Goal: Information Seeking & Learning: Find specific page/section

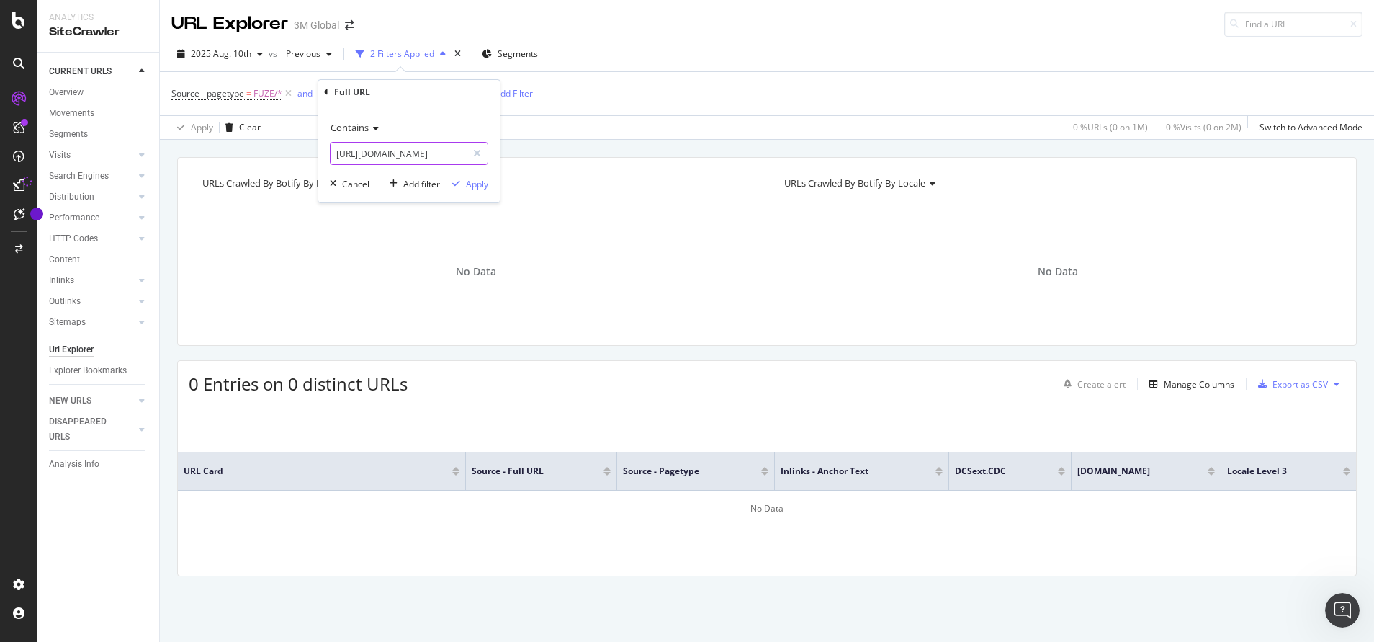
paste input ".th/3M/th_TH/p/dc/v000091096"
click at [422, 151] on input "[URL][DOMAIN_NAME]" at bounding box center [399, 153] width 136 height 23
type input "[URL][DOMAIN_NAME]"
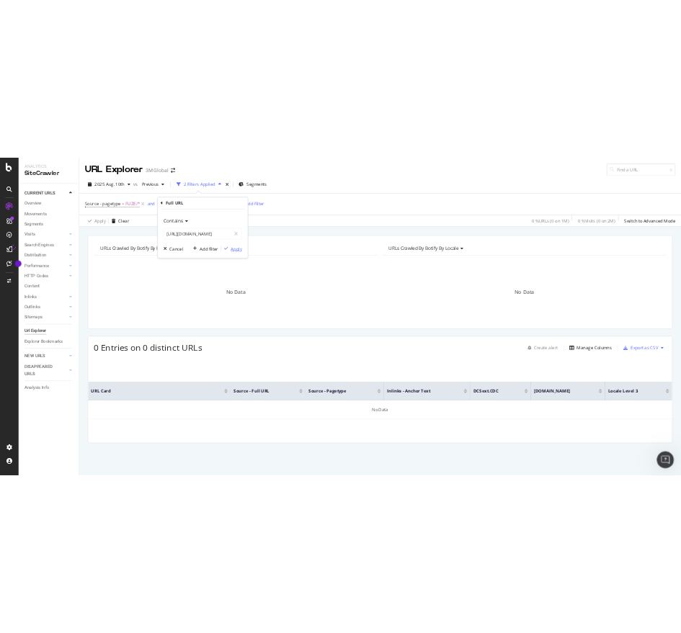
scroll to position [0, 0]
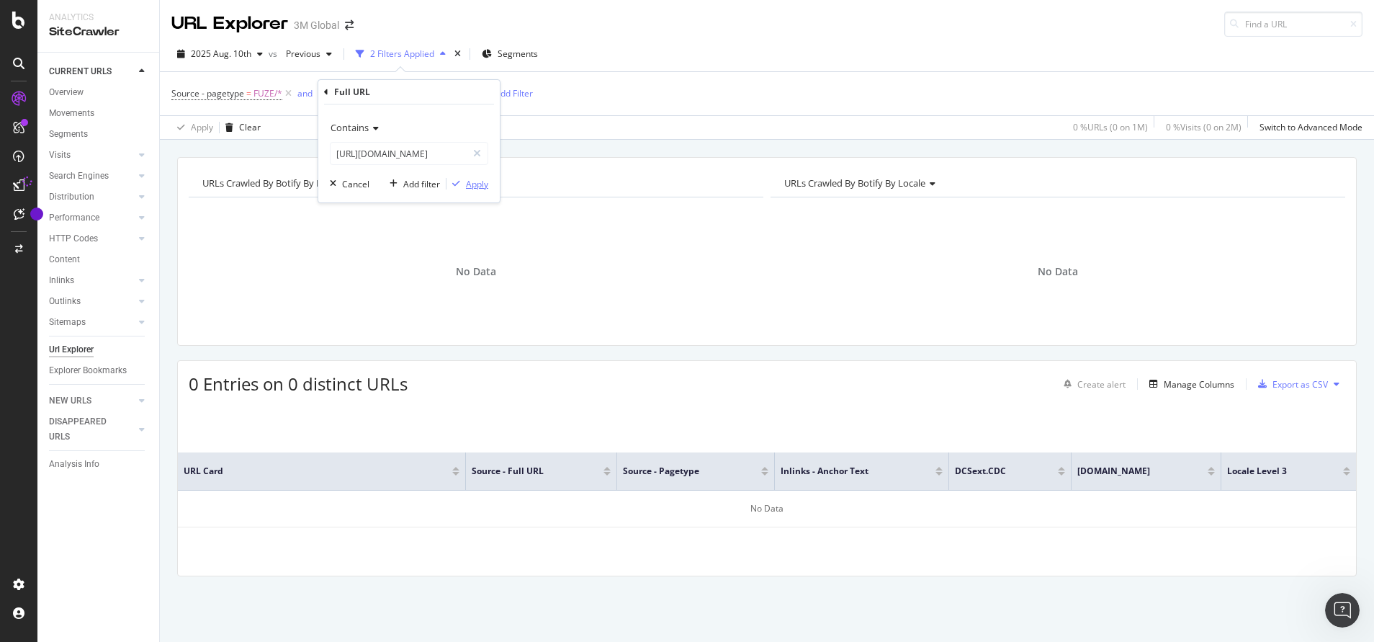
click at [468, 179] on div "Apply" at bounding box center [477, 184] width 22 height 12
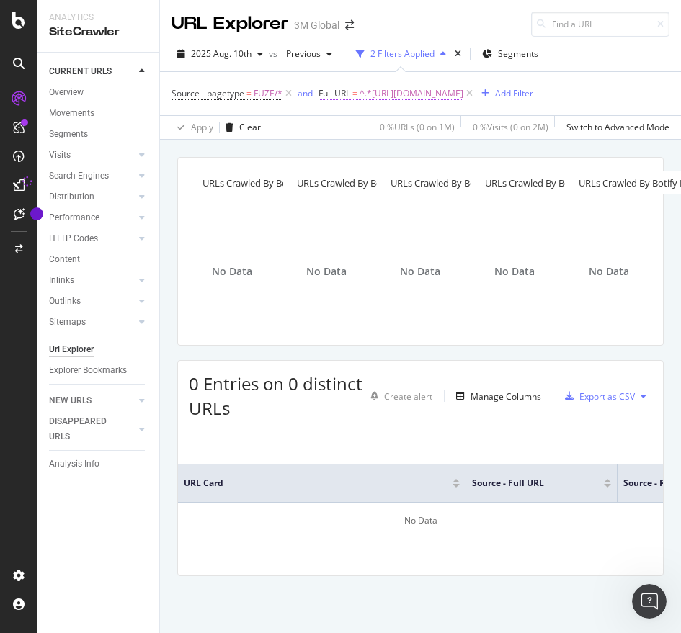
click at [439, 89] on span "^.*[URL][DOMAIN_NAME]" at bounding box center [411, 94] width 104 height 20
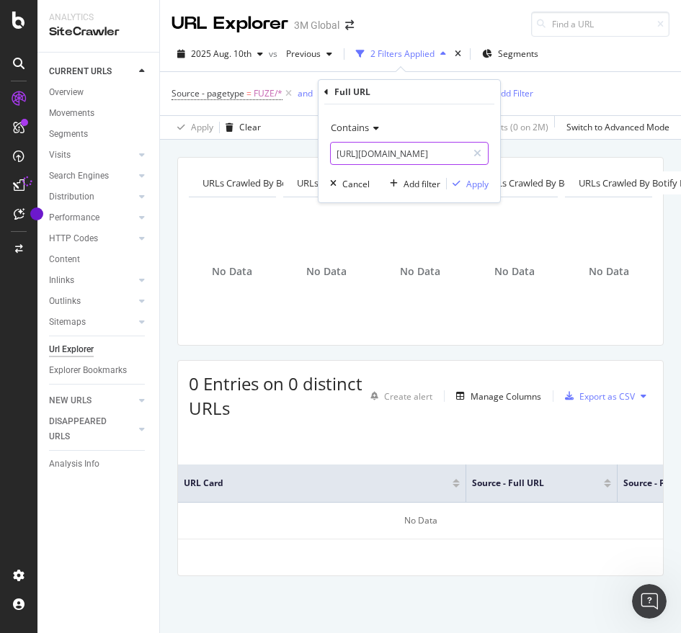
click at [375, 153] on input "[URL][DOMAIN_NAME]" at bounding box center [399, 153] width 136 height 23
paste input "330305"
click at [375, 153] on input "[URL][DOMAIN_NAME]" at bounding box center [399, 153] width 136 height 23
type input "[URL][DOMAIN_NAME]"
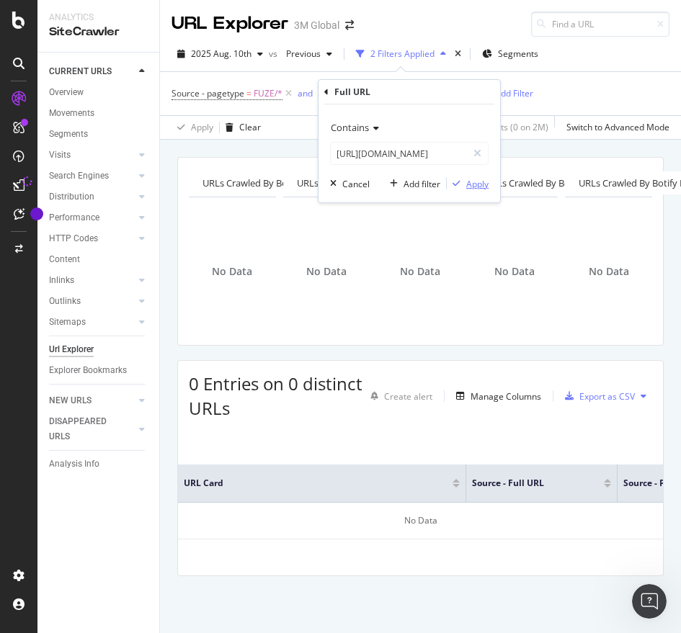
scroll to position [0, 0]
click at [485, 183] on div "Apply" at bounding box center [477, 184] width 22 height 12
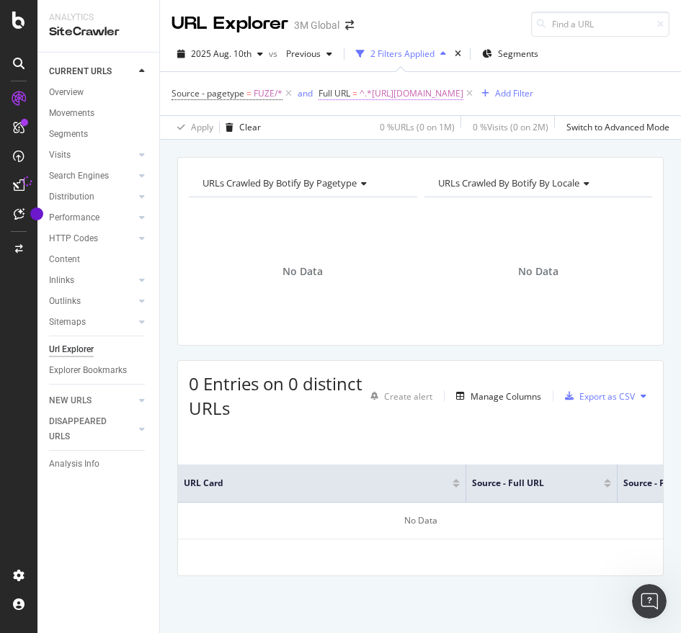
click at [442, 99] on span "^.*[URL][DOMAIN_NAME]" at bounding box center [411, 94] width 104 height 20
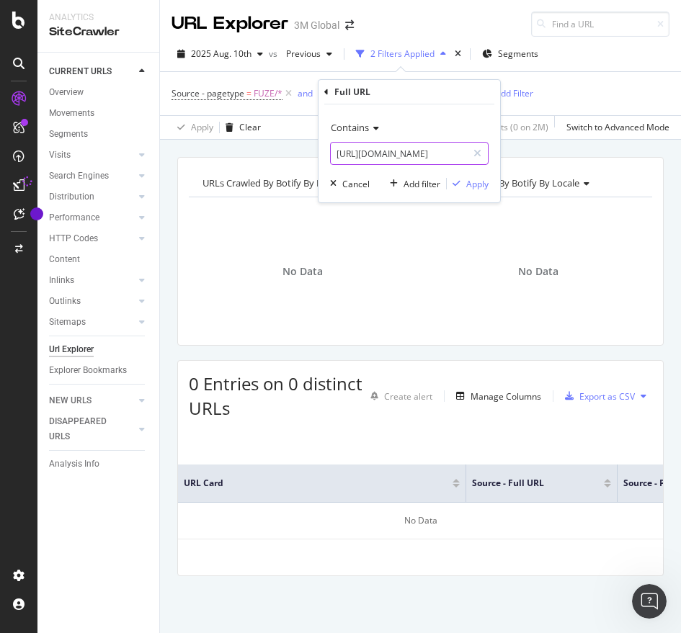
paste input "091096"
click at [418, 150] on input "[URL][DOMAIN_NAME]" at bounding box center [399, 153] width 136 height 23
type input "[URL][DOMAIN_NAME]"
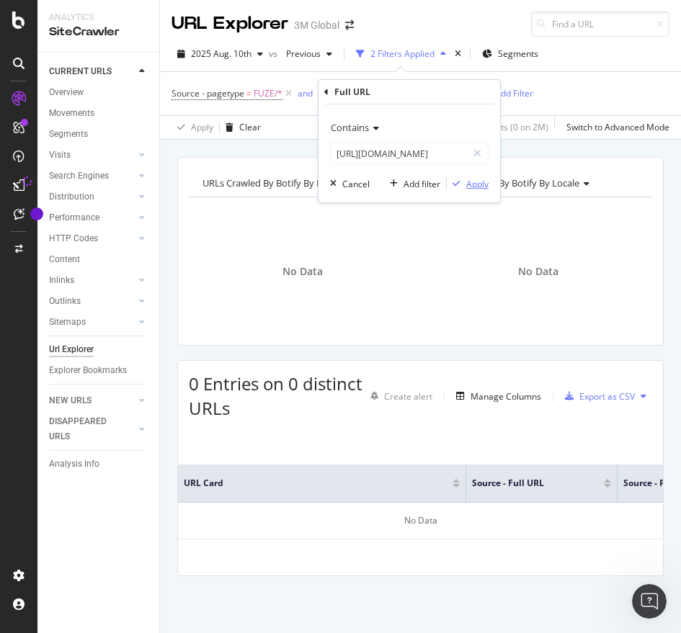
click at [480, 180] on div "Apply" at bounding box center [477, 184] width 22 height 12
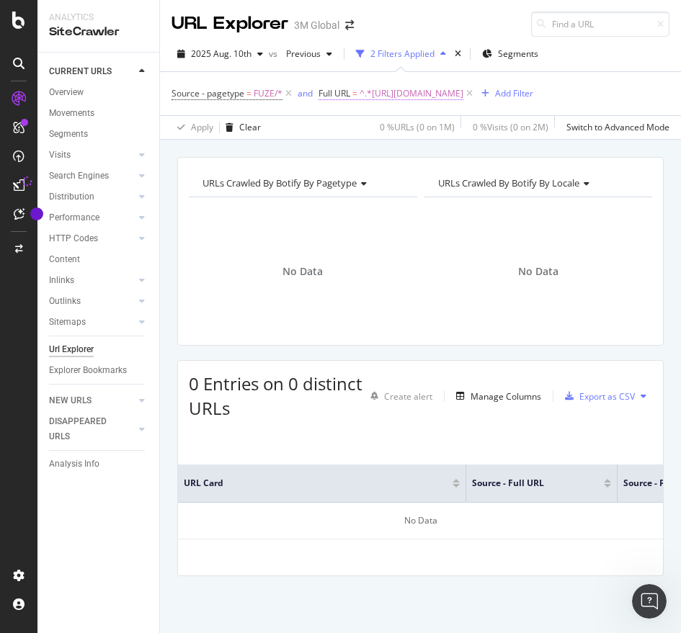
click at [430, 97] on span "^.*[URL][DOMAIN_NAME]" at bounding box center [411, 94] width 104 height 20
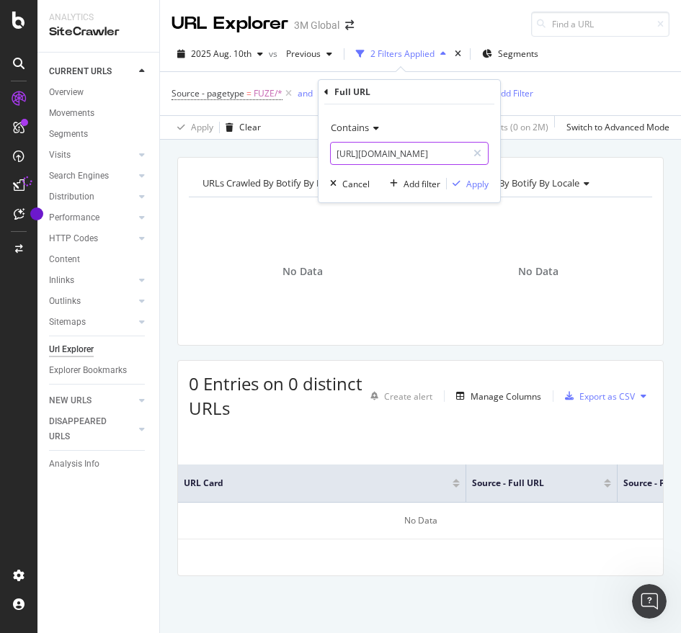
paste input "330305"
click at [410, 155] on input "[URL][DOMAIN_NAME]" at bounding box center [399, 153] width 136 height 23
type input "[URL][DOMAIN_NAME]"
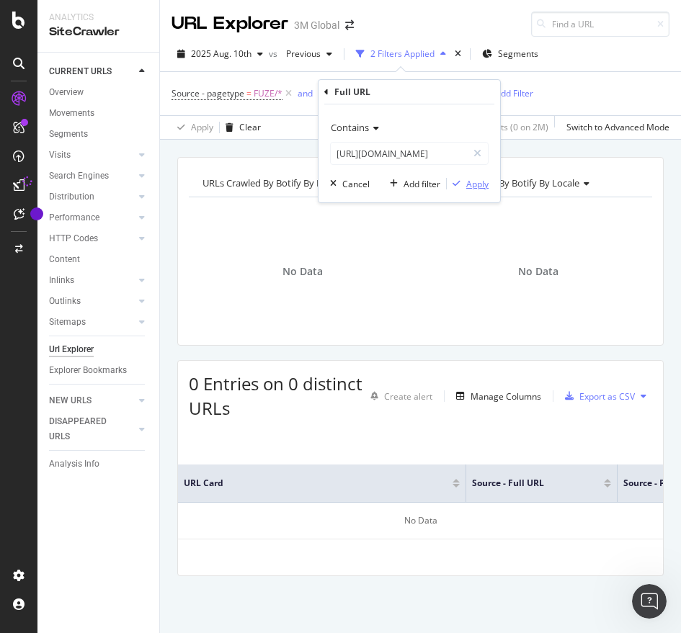
click at [476, 178] on div "Apply" at bounding box center [477, 184] width 22 height 12
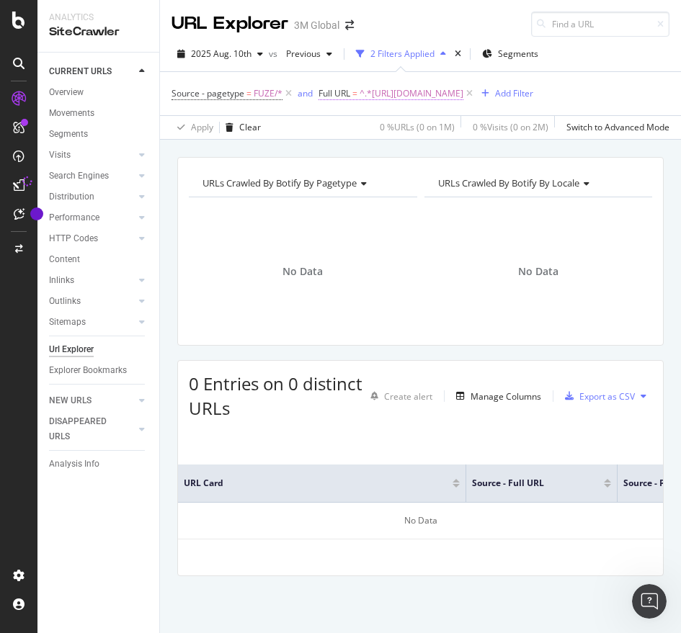
click at [422, 89] on span "^.*[URL][DOMAIN_NAME]" at bounding box center [411, 94] width 104 height 20
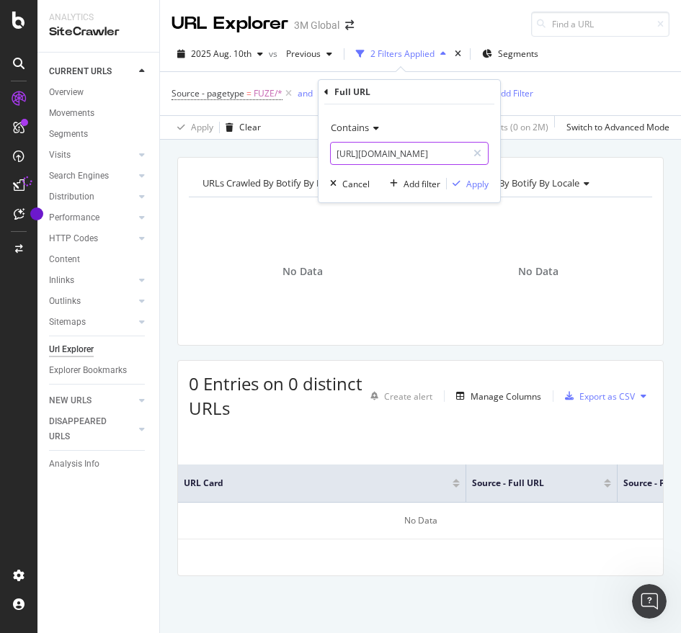
click at [395, 163] on input "[URL][DOMAIN_NAME]" at bounding box center [399, 153] width 136 height 23
paste input "[DOMAIN_NAME][URL]"
type input "[URL][DOMAIN_NAME]"
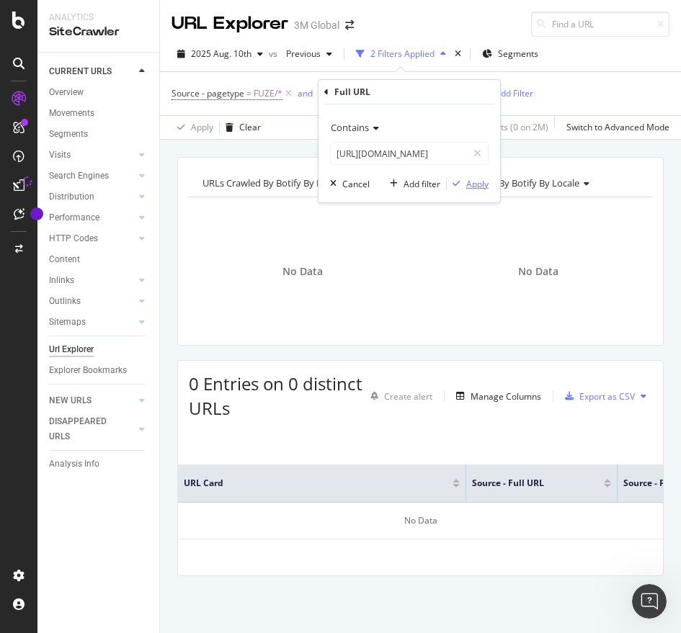
click at [473, 186] on div "Apply" at bounding box center [477, 184] width 22 height 12
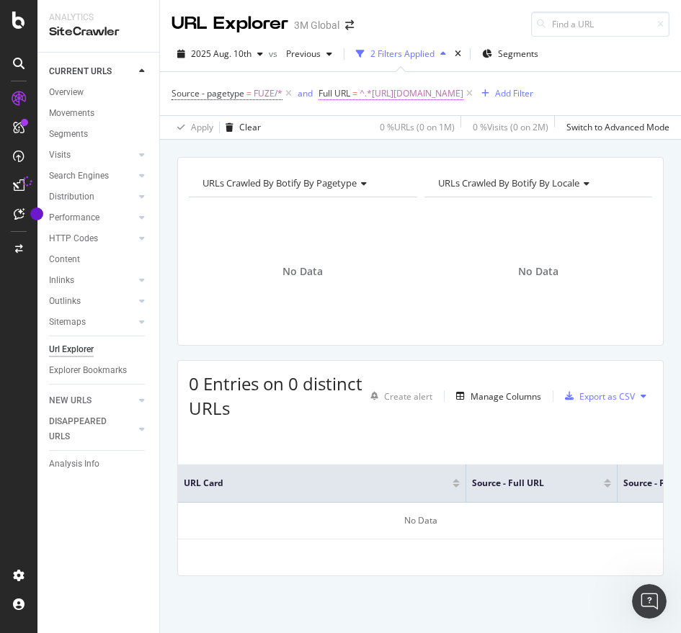
click at [463, 97] on span "^.*[URL][DOMAIN_NAME]" at bounding box center [411, 94] width 104 height 20
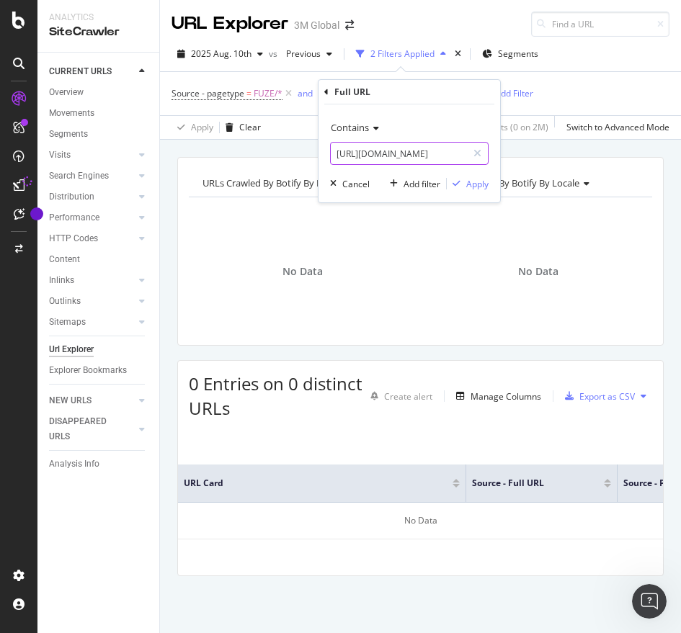
paste input "330305"
click at [408, 151] on input "[URL][DOMAIN_NAME]" at bounding box center [399, 153] width 136 height 23
type input "[URL][DOMAIN_NAME]"
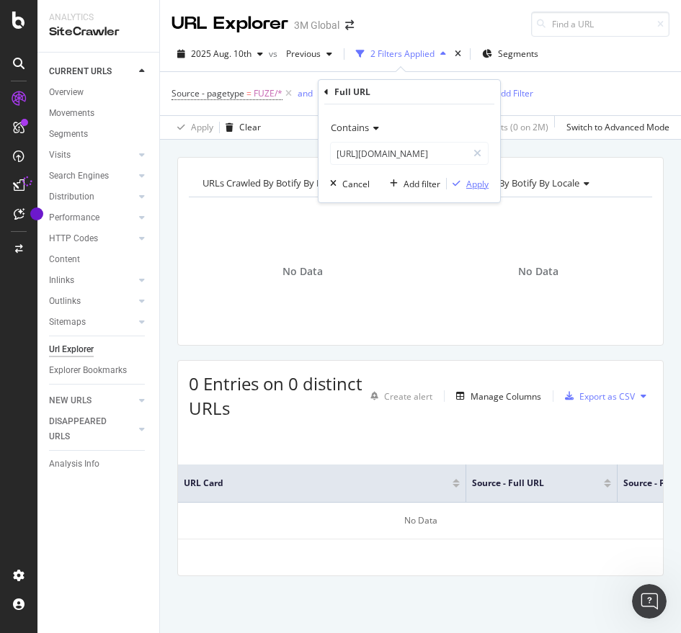
click at [477, 185] on div "Apply" at bounding box center [477, 184] width 22 height 12
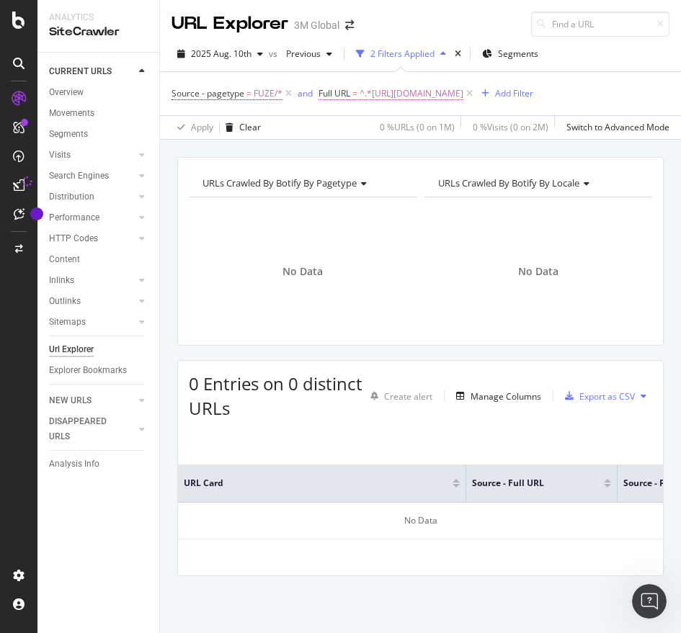
click at [434, 94] on span "^.*[URL][DOMAIN_NAME]" at bounding box center [411, 94] width 104 height 20
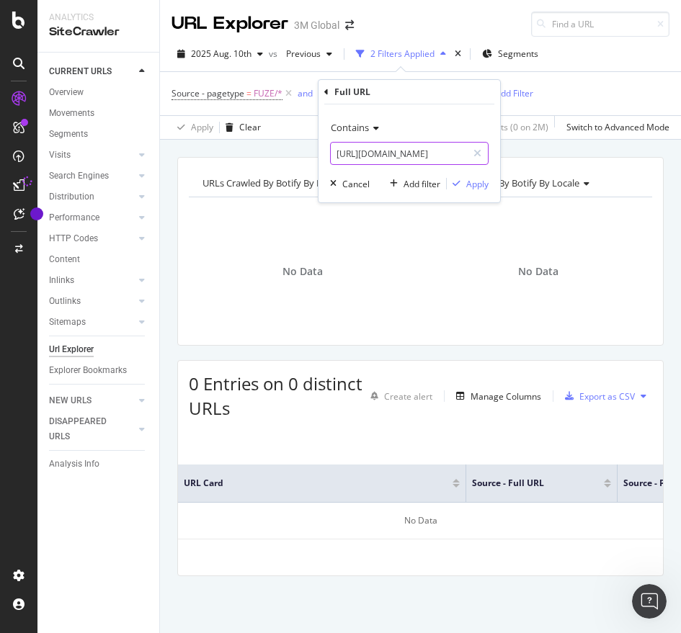
click at [386, 161] on input "[URL][DOMAIN_NAME]" at bounding box center [399, 153] width 136 height 23
click at [481, 181] on div "Apply" at bounding box center [477, 184] width 22 height 12
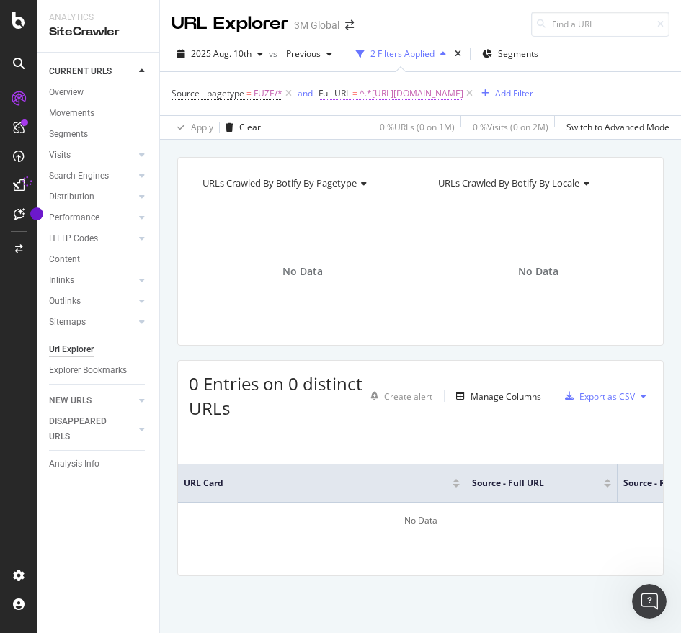
click at [463, 90] on span "^.*[URL][DOMAIN_NAME]" at bounding box center [411, 94] width 104 height 20
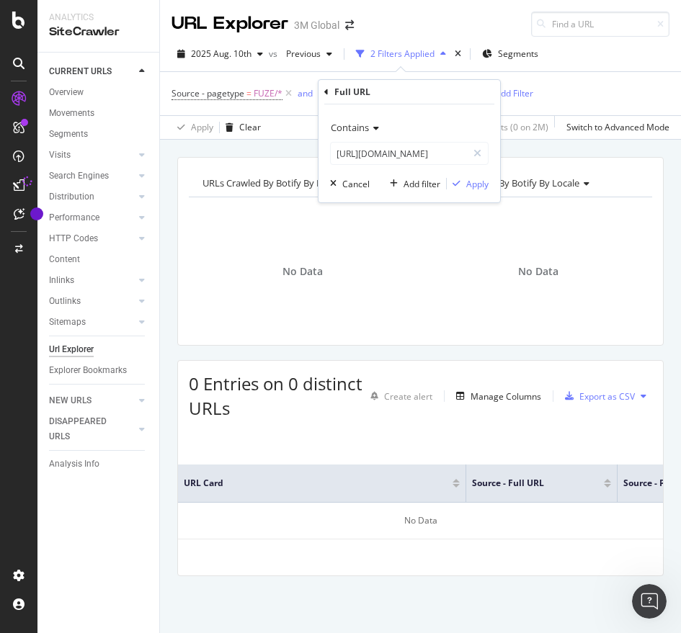
click at [432, 165] on div "Contains [URL][DOMAIN_NAME] Cancel Add filter Apply" at bounding box center [409, 153] width 182 height 98
click at [429, 154] on input "[URL][DOMAIN_NAME]" at bounding box center [399, 153] width 136 height 23
click at [480, 187] on div "Apply" at bounding box center [477, 184] width 22 height 12
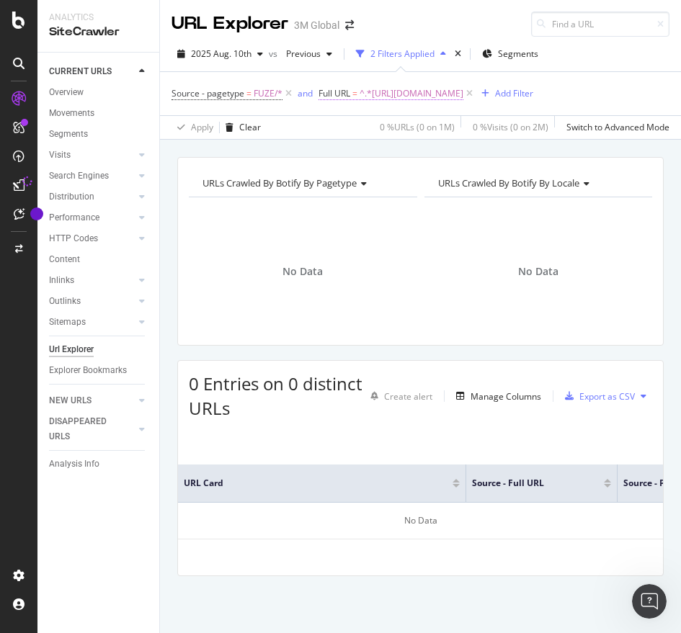
click at [463, 89] on span "^.*[URL][DOMAIN_NAME]" at bounding box center [411, 94] width 104 height 20
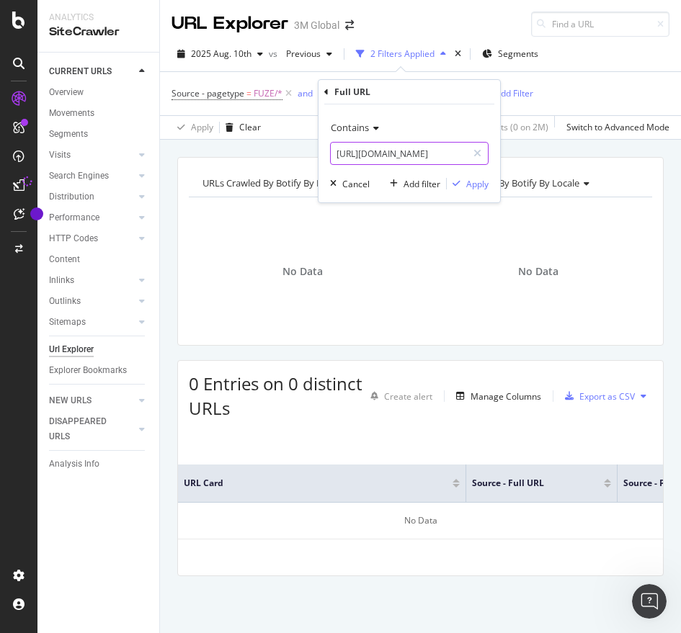
click at [391, 158] on input "[URL][DOMAIN_NAME]" at bounding box center [399, 153] width 136 height 23
click at [480, 189] on div "Apply" at bounding box center [477, 184] width 22 height 12
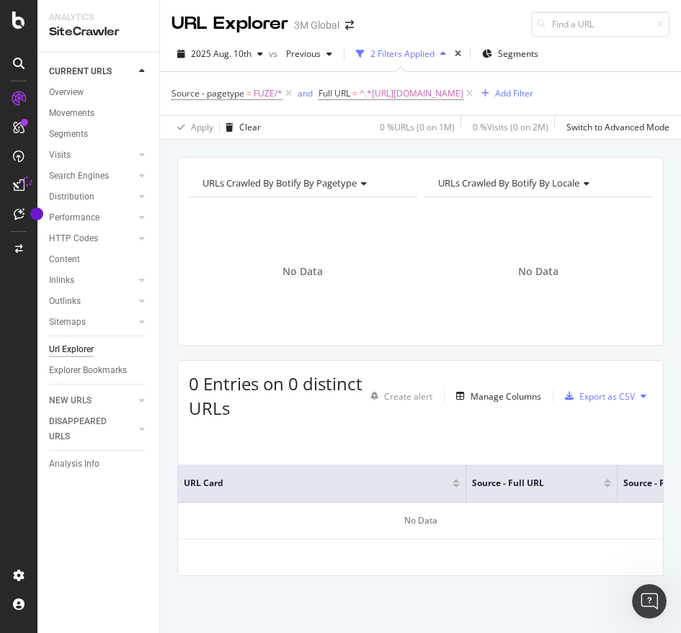
click at [514, 104] on div "Source - pagetype = FUZE/* and Full URL = ^.*[URL][DOMAIN_NAME] Add Filter" at bounding box center [352, 94] width 362 height 20
click at [463, 95] on span "^.*[URL][DOMAIN_NAME]" at bounding box center [411, 94] width 104 height 20
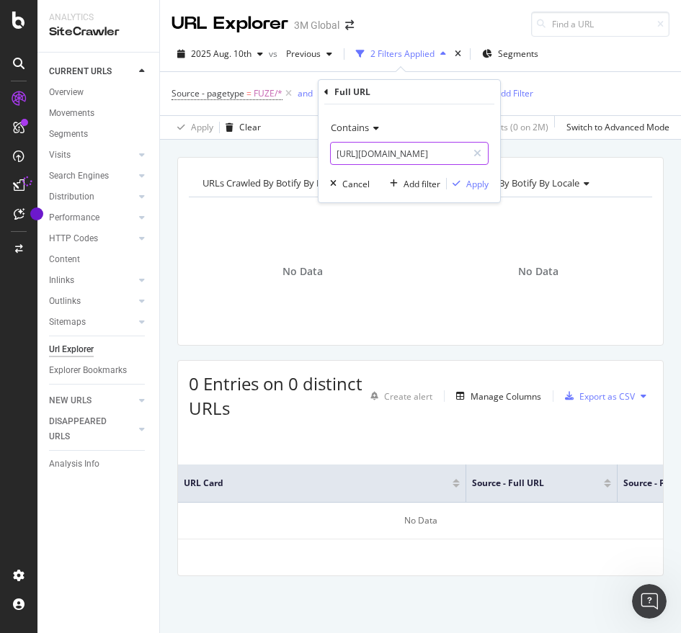
paste input "091096"
click at [396, 156] on input "[URL][DOMAIN_NAME]" at bounding box center [399, 153] width 136 height 23
type input "[URL][DOMAIN_NAME]"
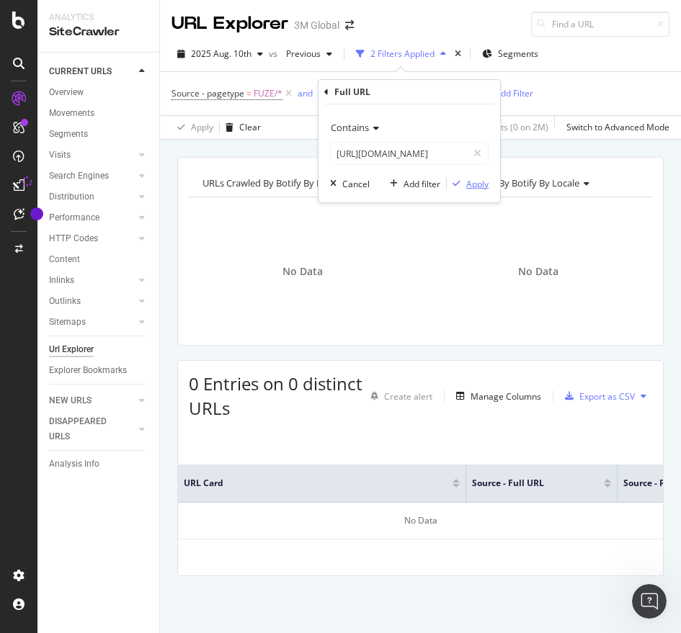
click at [477, 188] on div "Apply" at bounding box center [477, 184] width 22 height 12
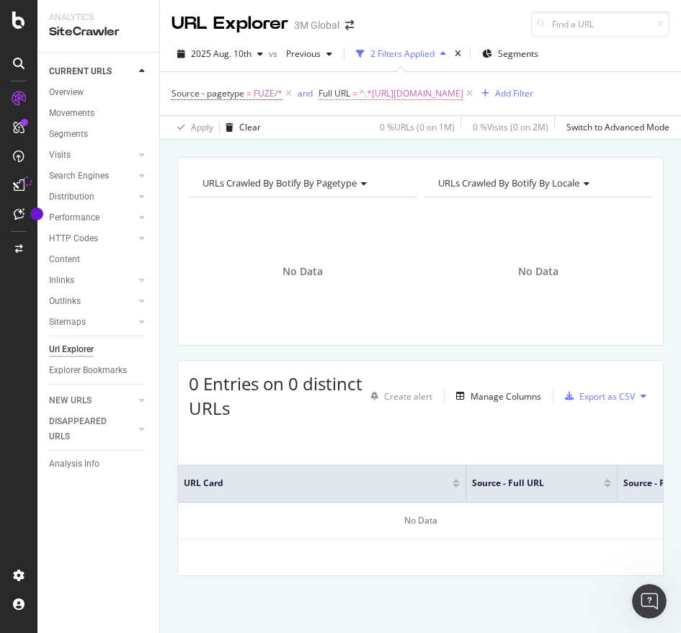
click at [463, 89] on span "^.*[URL][DOMAIN_NAME]" at bounding box center [411, 94] width 104 height 20
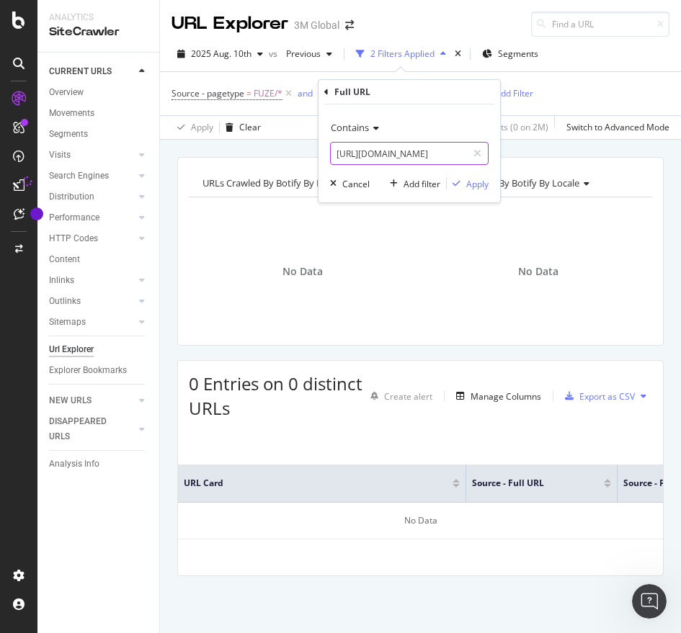
paste input "330305"
click at [417, 151] on input "[URL][DOMAIN_NAME]" at bounding box center [399, 153] width 136 height 23
type input "[URL][DOMAIN_NAME]"
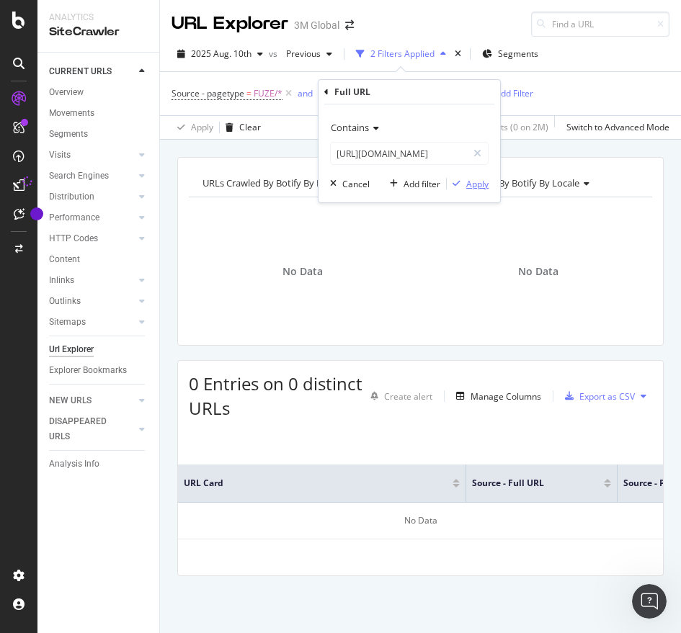
click at [478, 184] on div "Apply" at bounding box center [477, 184] width 22 height 12
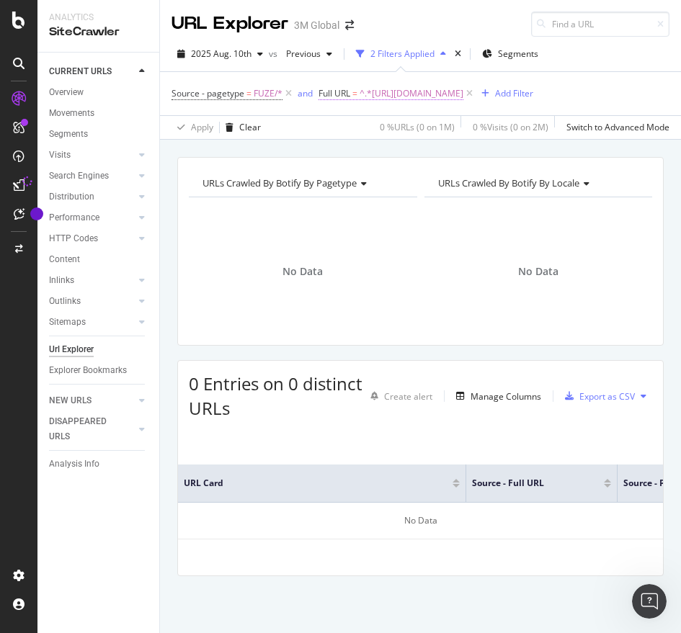
click at [463, 88] on span "^.*[URL][DOMAIN_NAME]" at bounding box center [411, 94] width 104 height 20
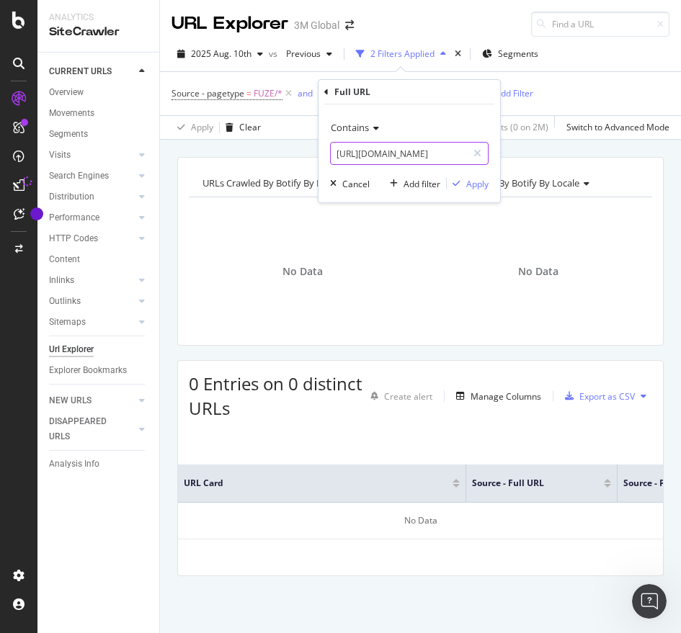
paste input "[DOMAIN_NAME][URL]"
click at [406, 152] on input "[URL][DOMAIN_NAME]" at bounding box center [399, 153] width 136 height 23
type input "[URL][DOMAIN_NAME]"
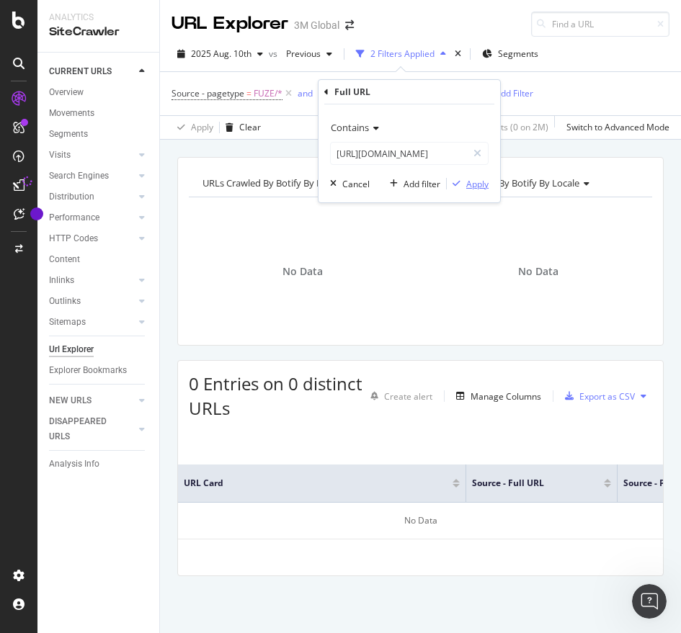
click at [473, 183] on div "Apply" at bounding box center [477, 184] width 22 height 12
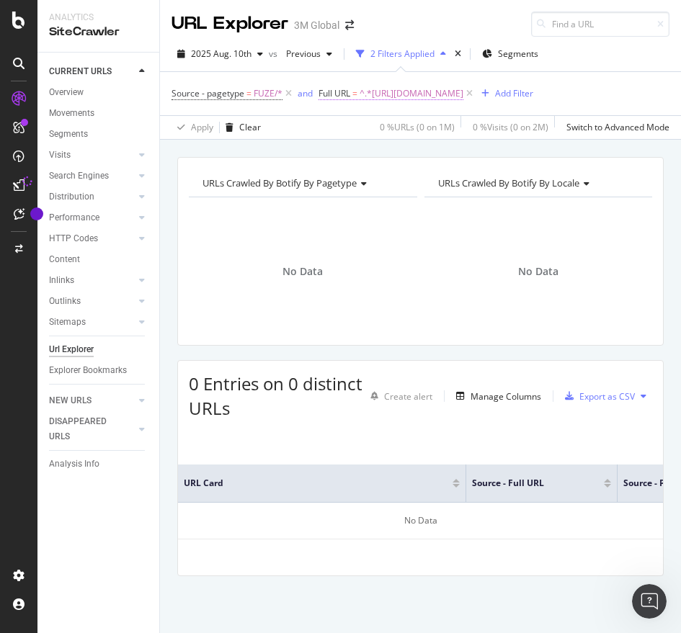
click at [359, 104] on span "^.*[URL][DOMAIN_NAME]" at bounding box center [411, 94] width 104 height 20
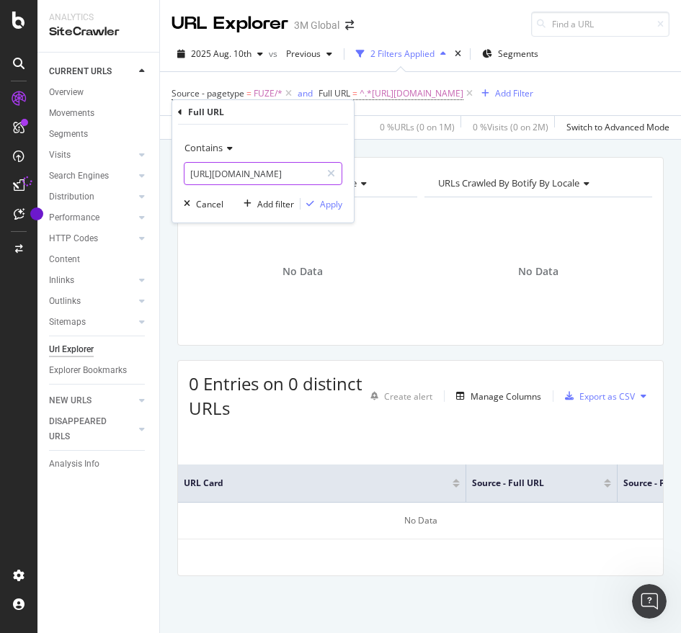
click at [279, 171] on input "[URL][DOMAIN_NAME]" at bounding box center [252, 173] width 136 height 23
click at [320, 202] on div "Apply" at bounding box center [331, 204] width 22 height 12
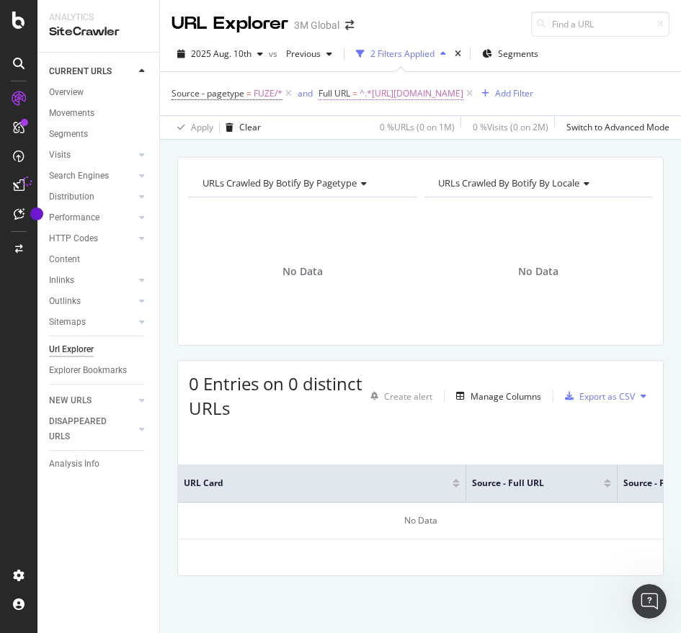
click at [454, 104] on span "^.*[URL][DOMAIN_NAME]" at bounding box center [411, 94] width 104 height 20
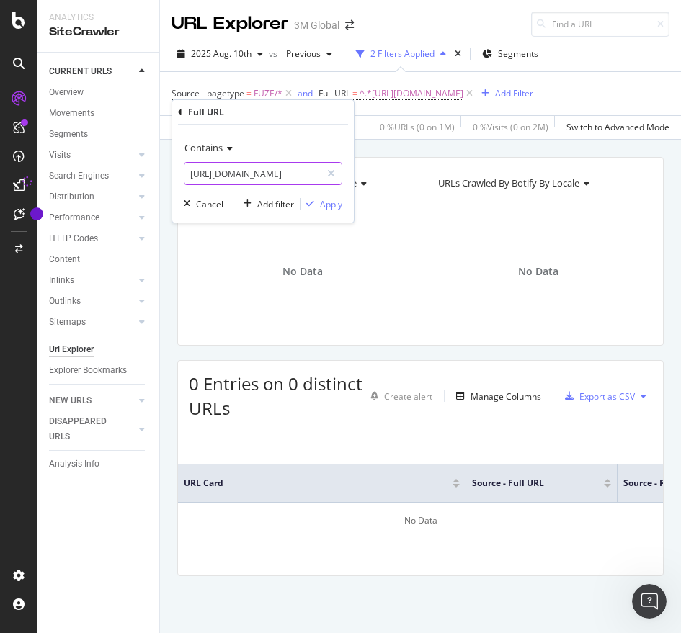
click at [305, 171] on input "[URL][DOMAIN_NAME]" at bounding box center [252, 173] width 136 height 23
paste input "/v000250552"
type input "[URL][DOMAIN_NAME]"
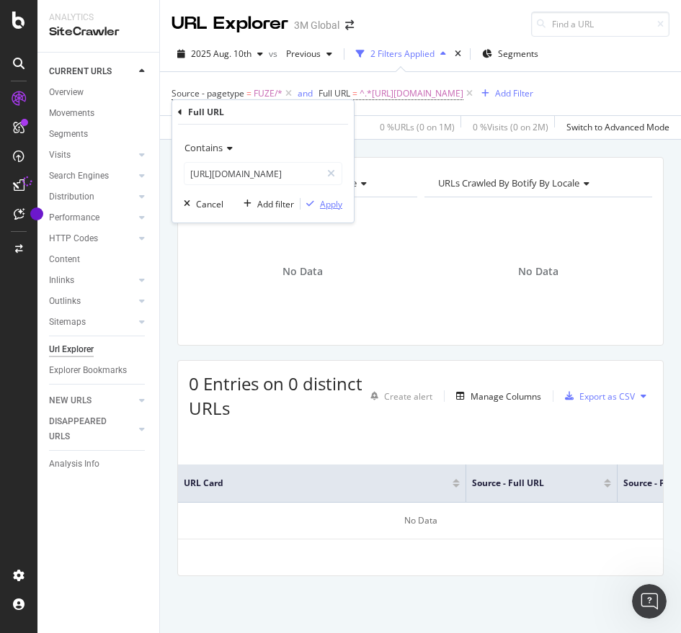
click at [333, 199] on div "Apply" at bounding box center [331, 204] width 22 height 12
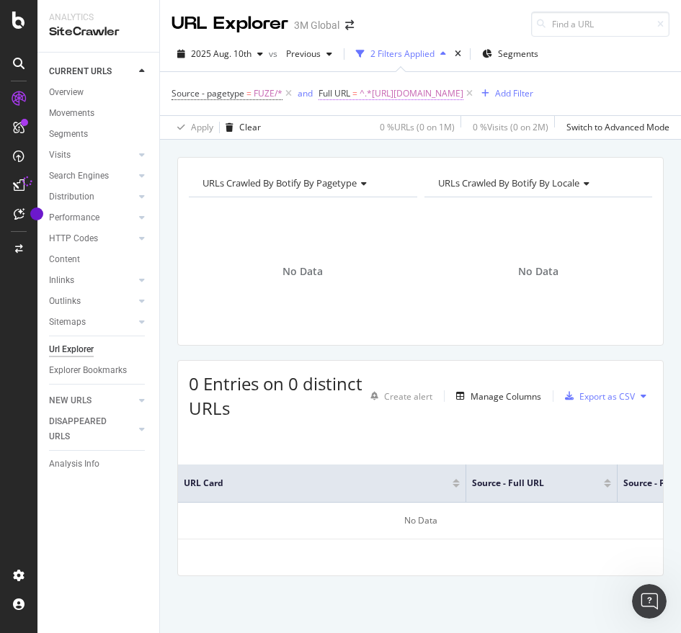
click at [455, 104] on span "^.*[URL][DOMAIN_NAME]" at bounding box center [411, 94] width 104 height 20
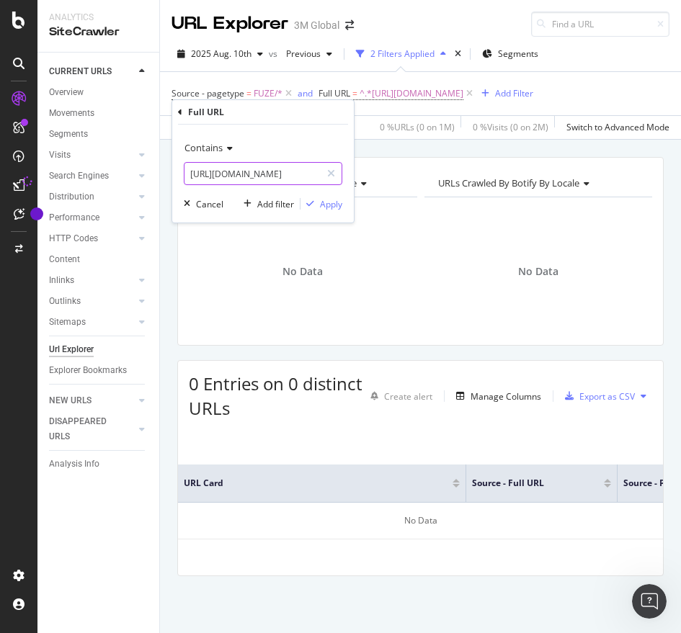
click at [267, 174] on input "[URL][DOMAIN_NAME]" at bounding box center [252, 173] width 136 height 23
paste input "101418150"
type input "[URL][DOMAIN_NAME]"
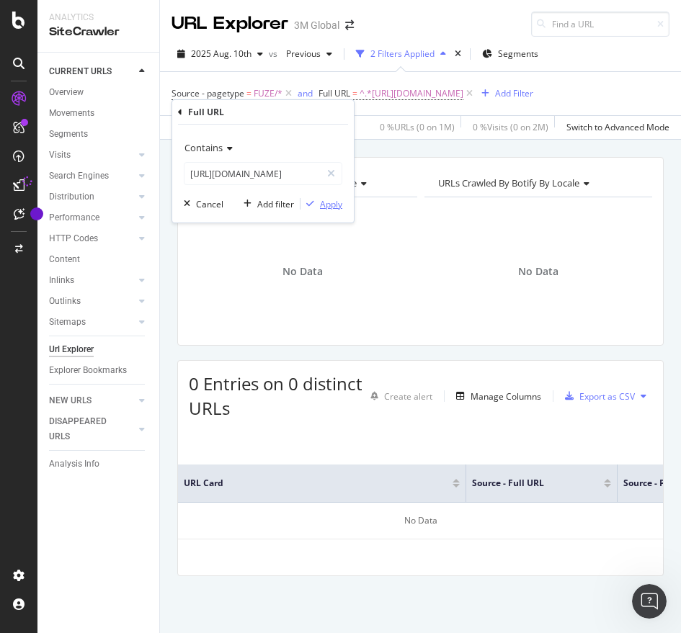
click at [330, 200] on div "Apply" at bounding box center [331, 204] width 22 height 12
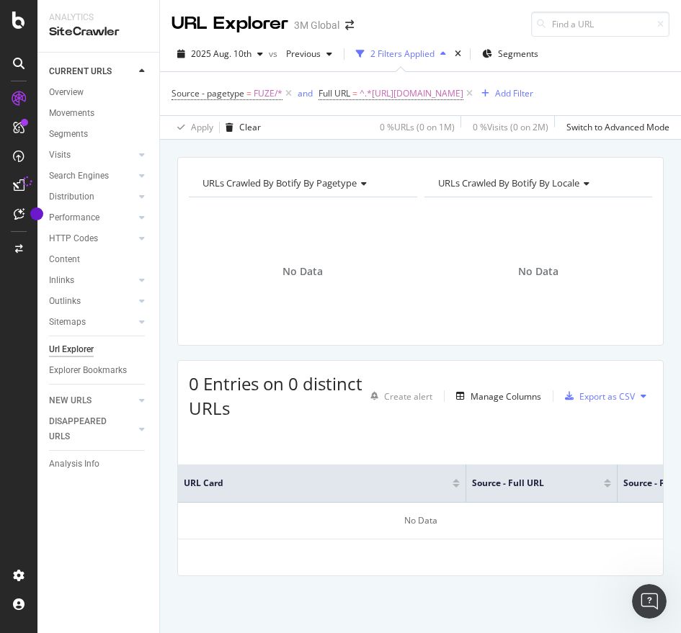
scroll to position [14, 0]
click at [457, 92] on span "^.*[URL][DOMAIN_NAME]" at bounding box center [411, 94] width 104 height 20
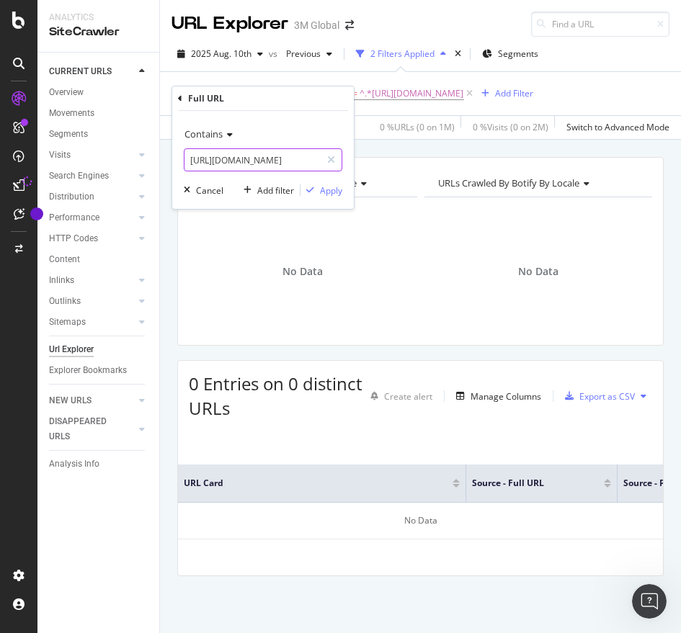
paste input "000250552"
click at [286, 166] on input "[URL][DOMAIN_NAME]" at bounding box center [252, 159] width 136 height 23
type input "[URL][DOMAIN_NAME]"
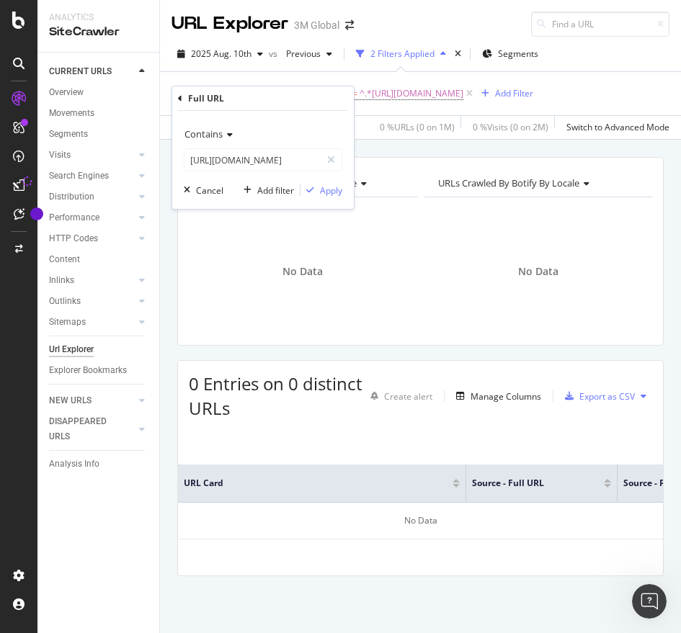
click at [345, 190] on div "Contains [URL][DOMAIN_NAME] Cancel Add filter Apply" at bounding box center [263, 160] width 182 height 98
click at [335, 191] on div "Apply" at bounding box center [331, 190] width 22 height 12
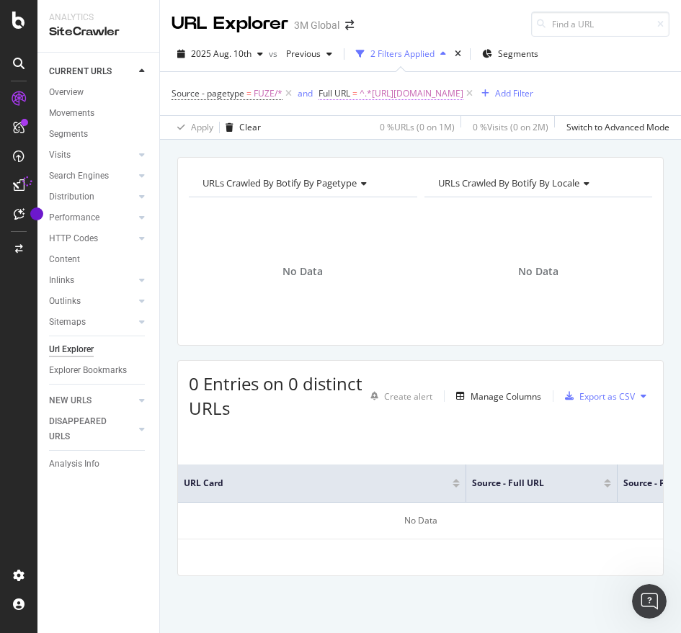
click at [459, 104] on span "^.*[URL][DOMAIN_NAME]" at bounding box center [411, 94] width 104 height 20
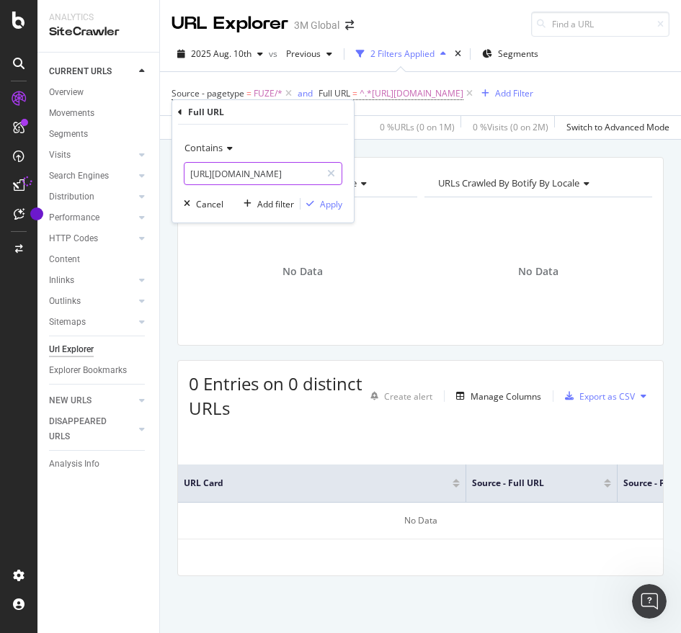
paste input "101418150"
click at [300, 182] on input "[URL][DOMAIN_NAME]" at bounding box center [252, 173] width 136 height 23
type input "[URL][DOMAIN_NAME]"
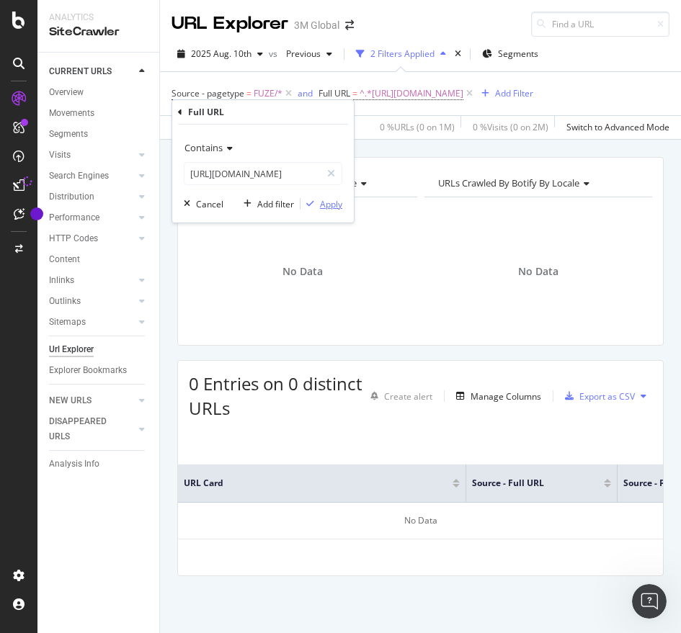
click at [335, 202] on div "Apply" at bounding box center [331, 204] width 22 height 12
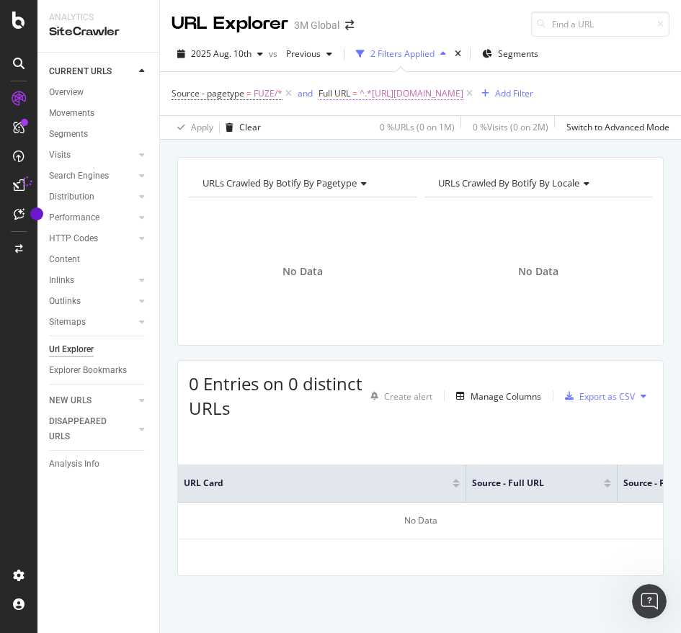
click at [405, 104] on span "^.*[URL][DOMAIN_NAME]" at bounding box center [411, 94] width 104 height 20
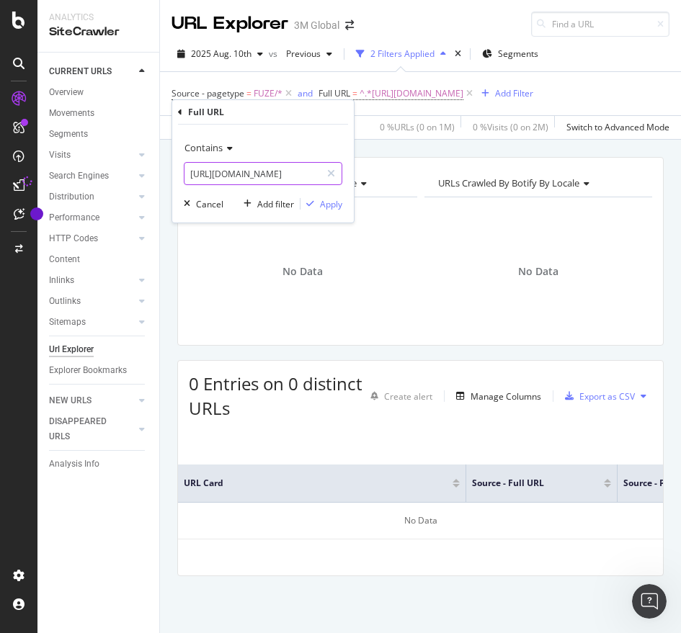
click at [313, 171] on input "[URL][DOMAIN_NAME]" at bounding box center [252, 173] width 136 height 23
paste input "000250552"
type input "[URL][DOMAIN_NAME]"
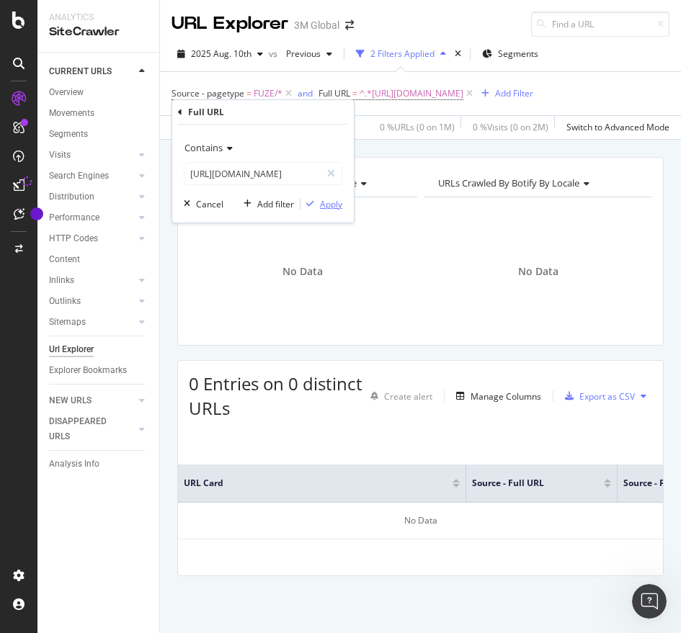
click at [326, 202] on div "Apply" at bounding box center [331, 204] width 22 height 12
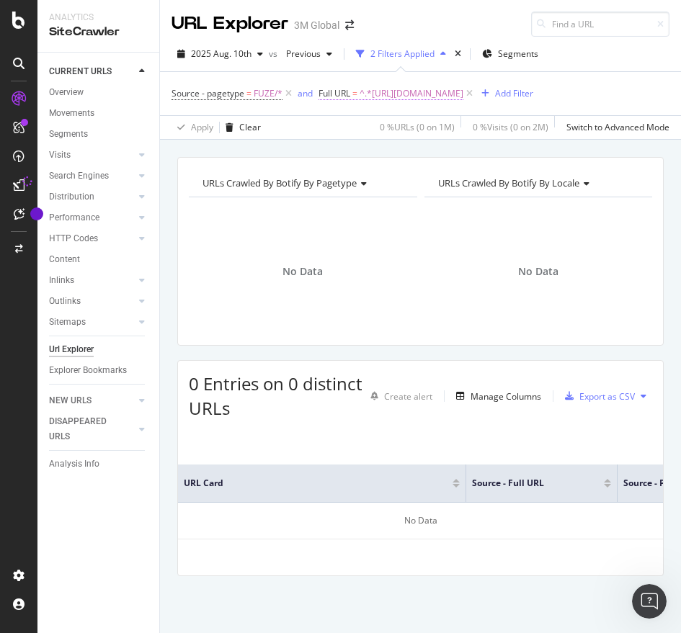
click at [405, 104] on span "^.*[URL][DOMAIN_NAME]" at bounding box center [411, 94] width 104 height 20
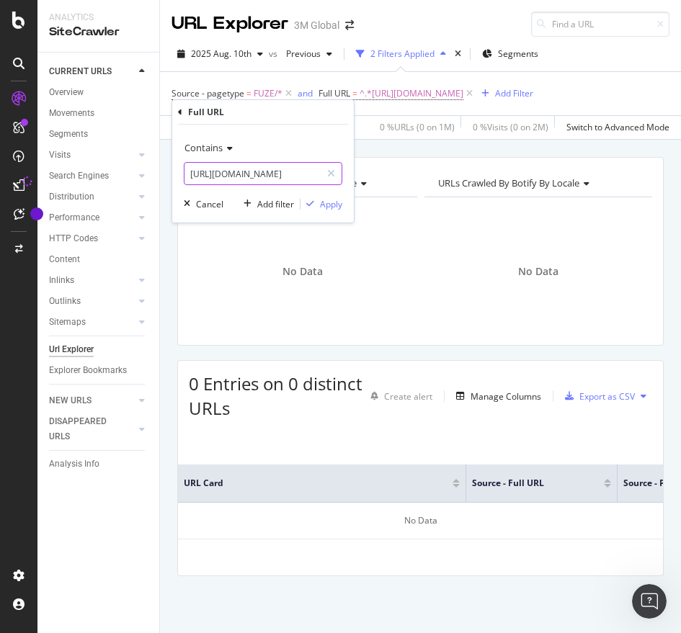
paste input "101418150"
click at [295, 173] on input "[URL][DOMAIN_NAME]" at bounding box center [252, 173] width 136 height 23
type input "[URL][DOMAIN_NAME]"
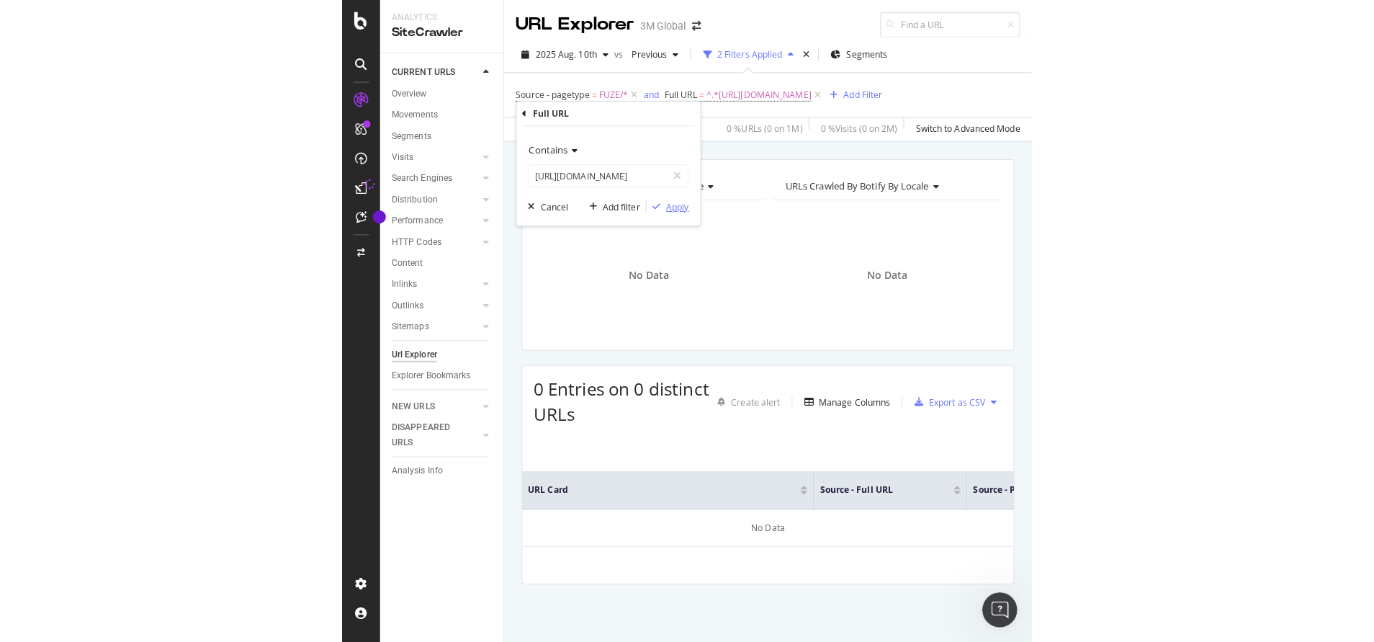
scroll to position [0, 0]
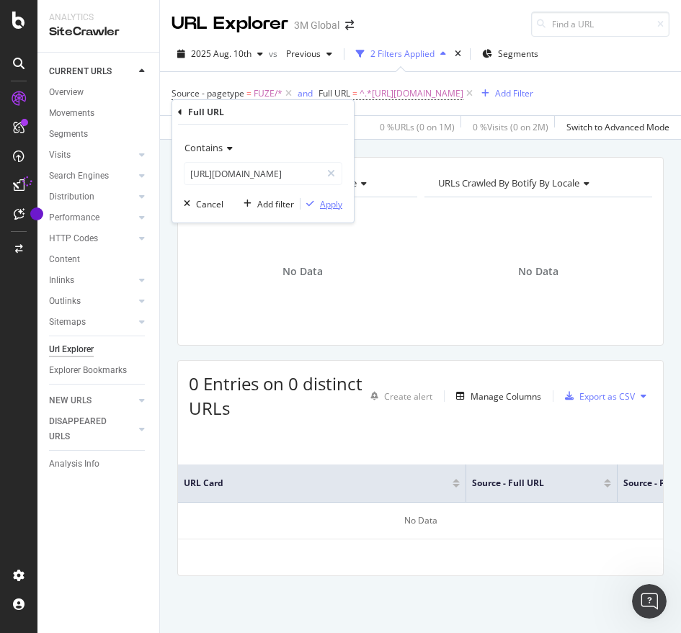
click at [337, 204] on div "Apply" at bounding box center [331, 204] width 22 height 12
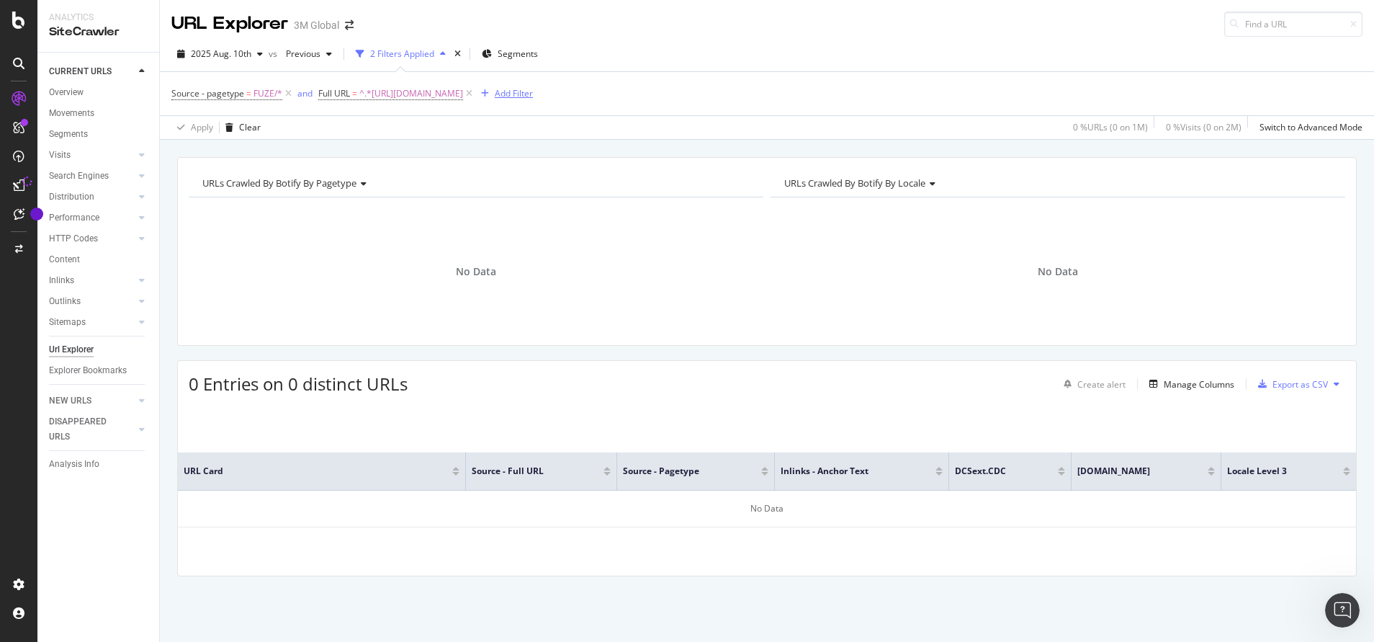
click at [533, 94] on div "Add Filter" at bounding box center [514, 93] width 38 height 12
click at [436, 158] on div "URLs Crawled By Botify By pagetype Chart (by Value) Table Expand Export as CSV …" at bounding box center [767, 251] width 1180 height 189
click at [533, 93] on div "Add Filter" at bounding box center [514, 93] width 38 height 12
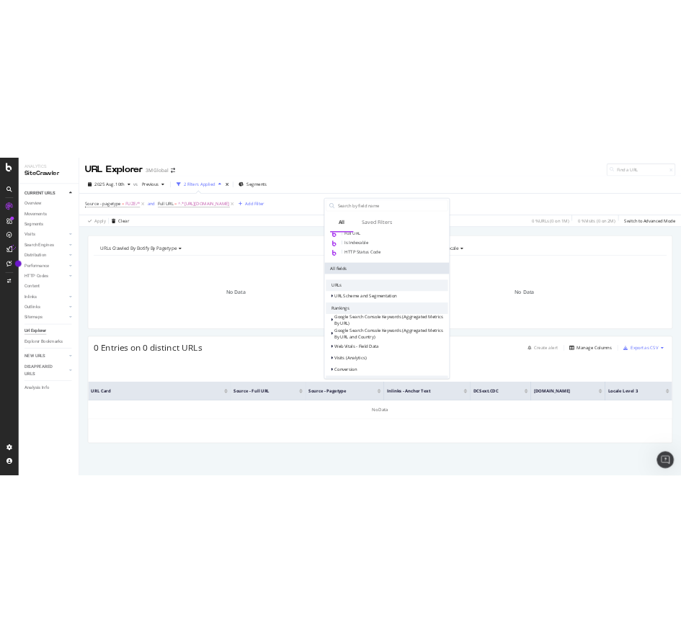
scroll to position [144, 0]
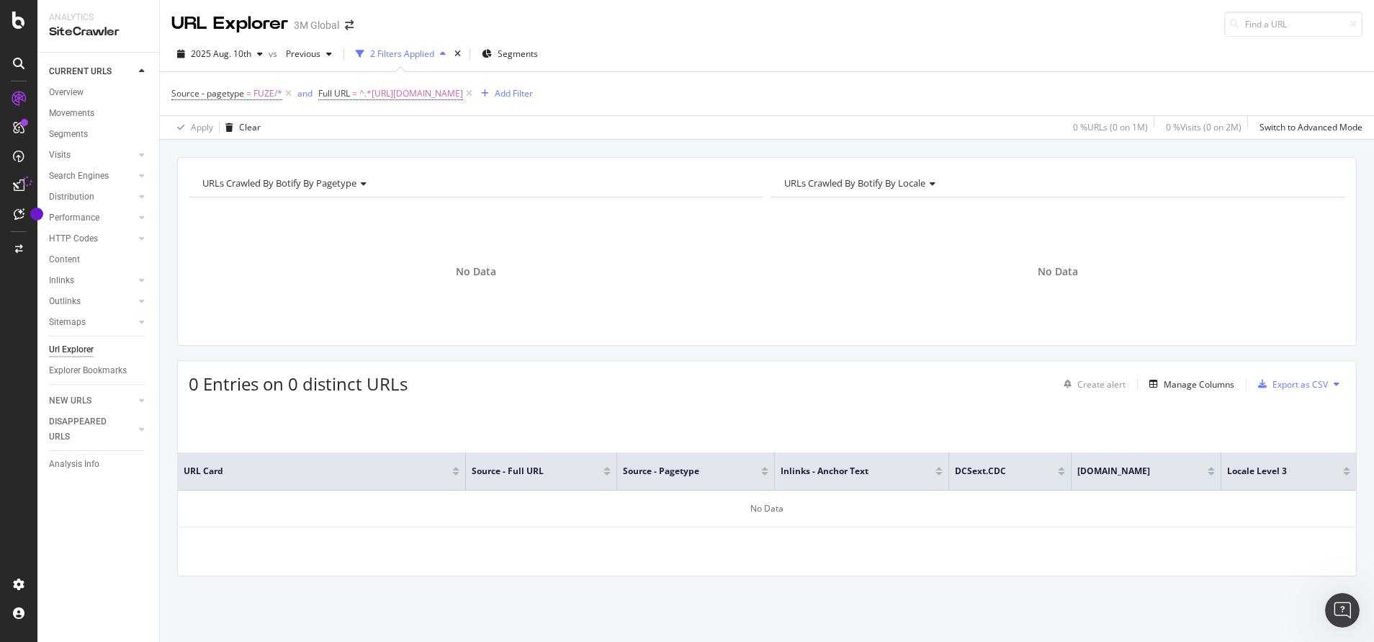
click at [452, 160] on div "URLs Crawled By Botify By pagetype Chart (by Value) Table Expand Export as CSV …" at bounding box center [767, 251] width 1180 height 189
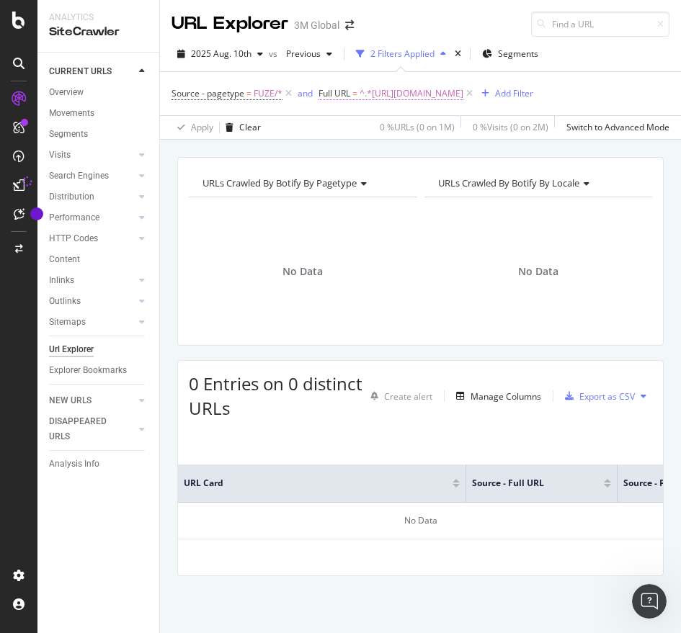
click at [438, 104] on span "^.*[URL][DOMAIN_NAME]" at bounding box center [411, 94] width 104 height 20
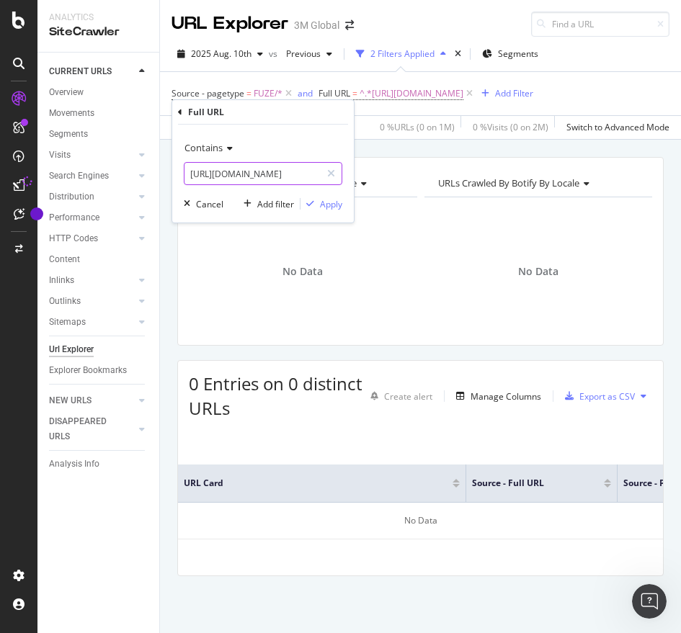
paste input ".[DOMAIN_NAME][URL]"
click at [307, 180] on input "[URL][DOMAIN_NAME]" at bounding box center [252, 173] width 136 height 23
type input "[URL][DOMAIN_NAME]"
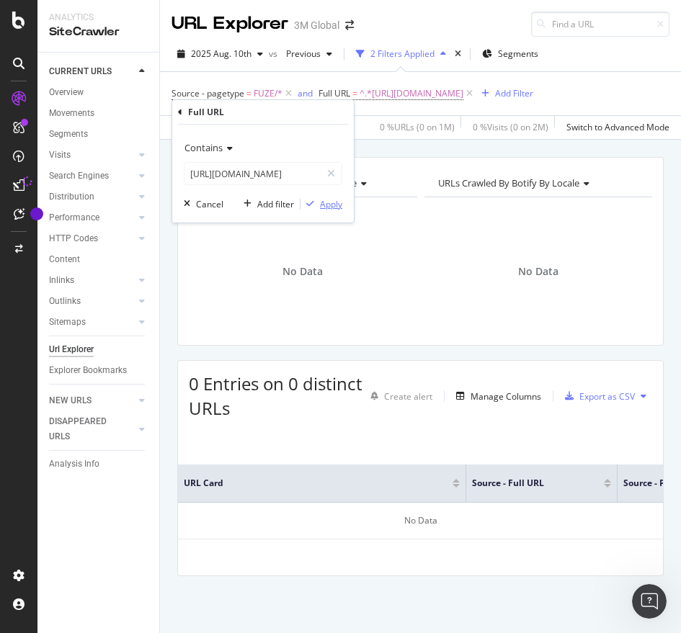
click at [339, 205] on div "Apply" at bounding box center [331, 204] width 22 height 12
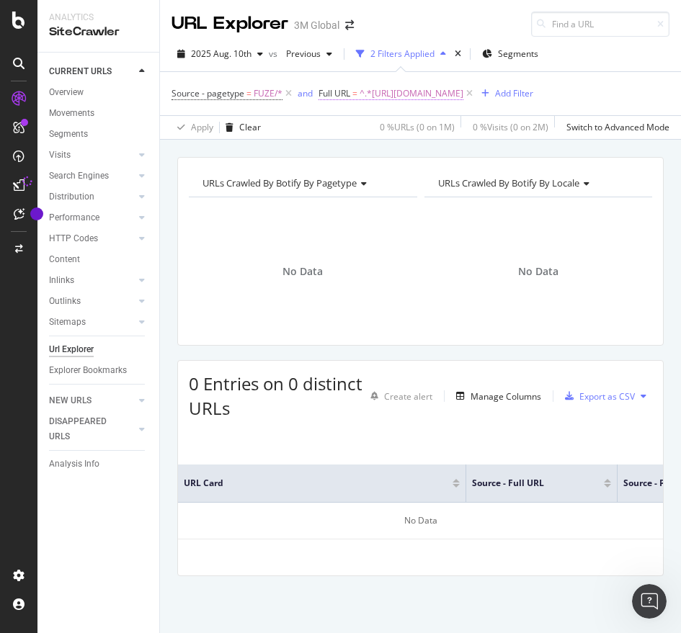
click at [463, 96] on span "^.*[URL][DOMAIN_NAME]" at bounding box center [411, 94] width 104 height 20
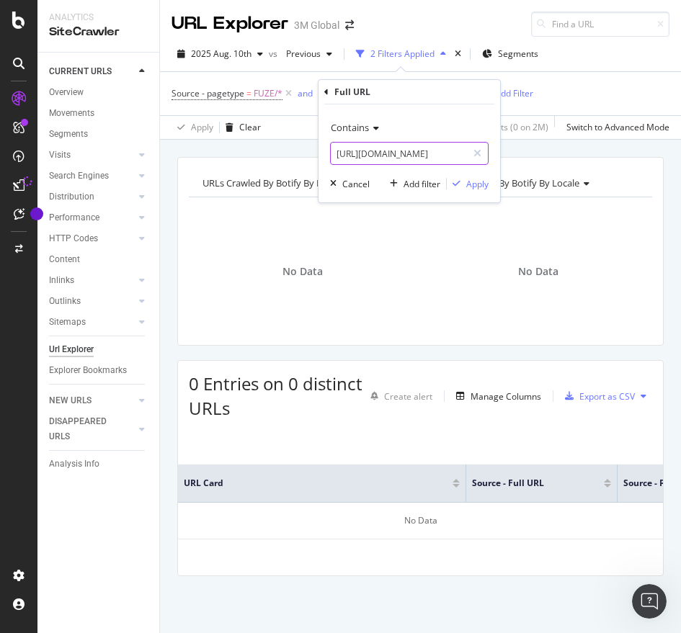
click at [388, 163] on input "[URL][DOMAIN_NAME]" at bounding box center [399, 153] width 136 height 23
paste input "scotch-brite"
type input "[URL][DOMAIN_NAME]"
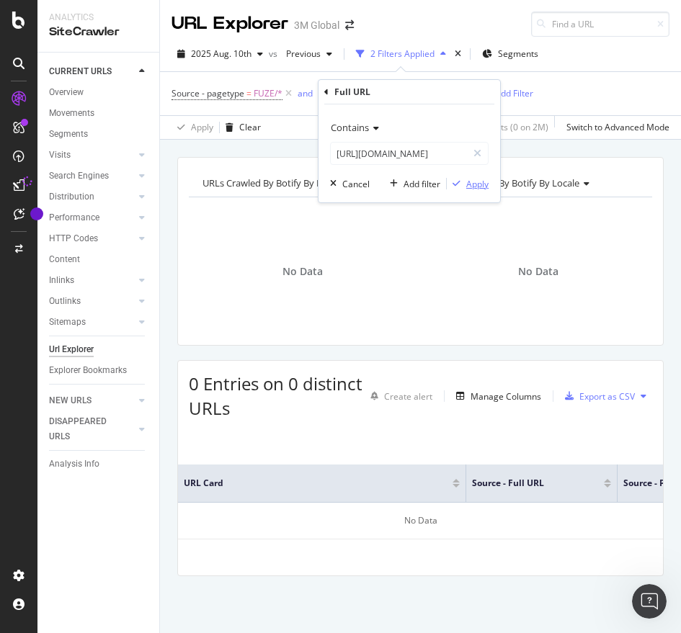
click at [475, 188] on div "Apply" at bounding box center [477, 184] width 22 height 12
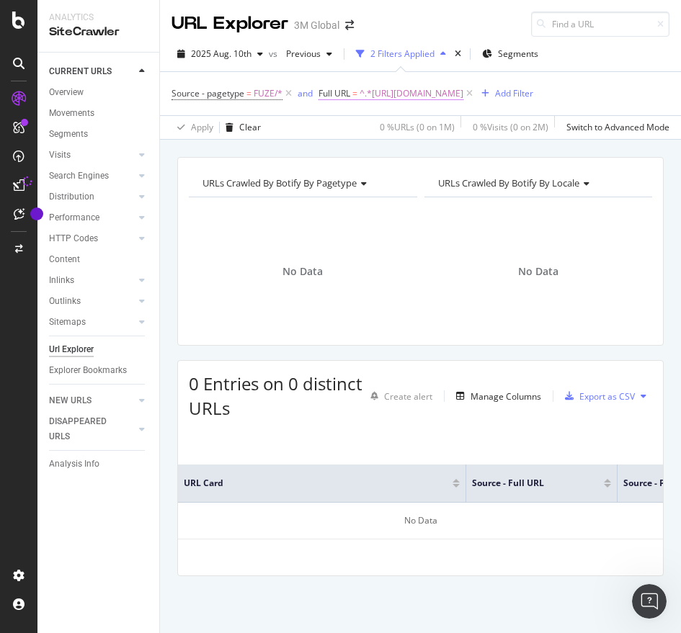
click at [463, 88] on span "^.*[URL][DOMAIN_NAME]" at bounding box center [411, 94] width 104 height 20
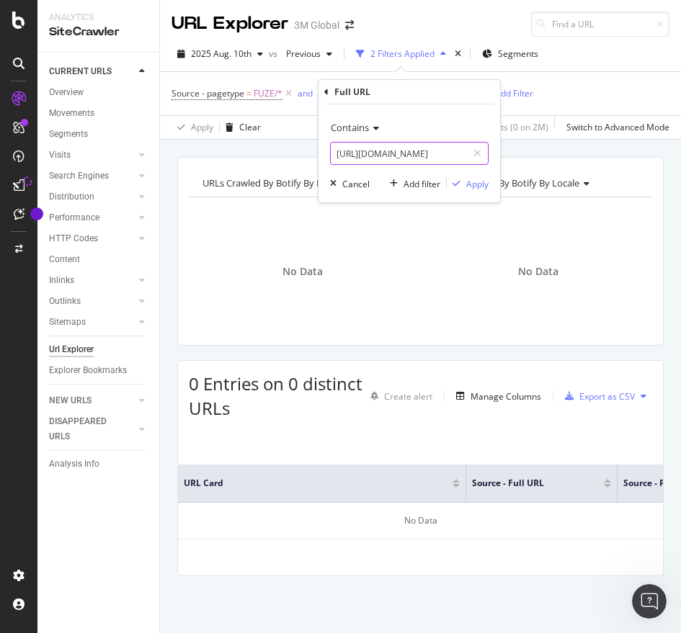
paste input "3m"
click at [366, 156] on input "[URL][DOMAIN_NAME]" at bounding box center [399, 153] width 136 height 23
type input "[URL][DOMAIN_NAME]"
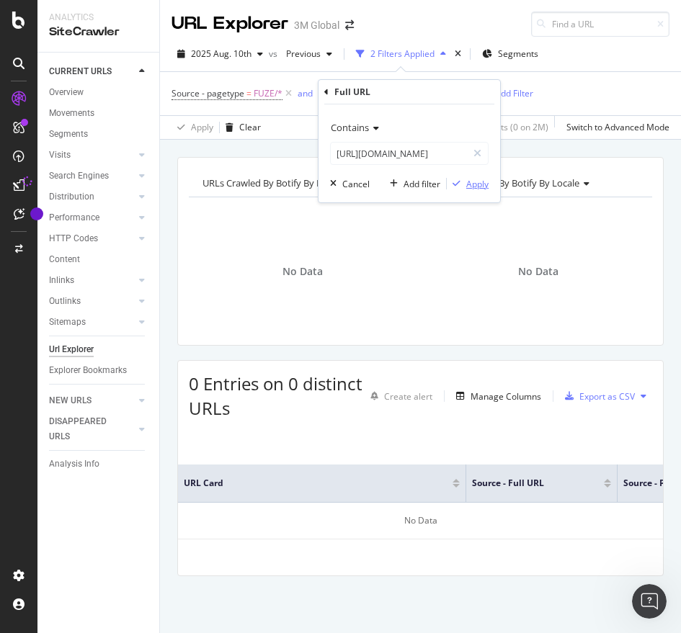
click at [473, 189] on div "Apply" at bounding box center [477, 184] width 22 height 12
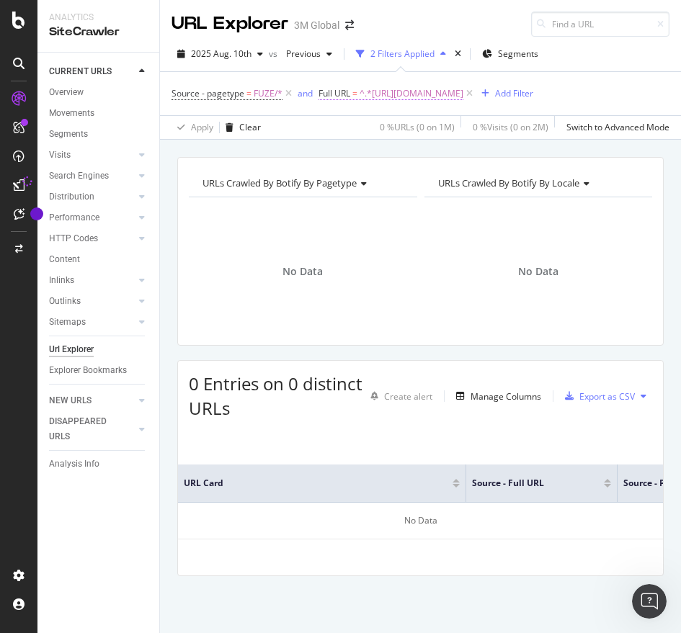
click at [463, 90] on span "^.*[URL][DOMAIN_NAME]" at bounding box center [411, 94] width 104 height 20
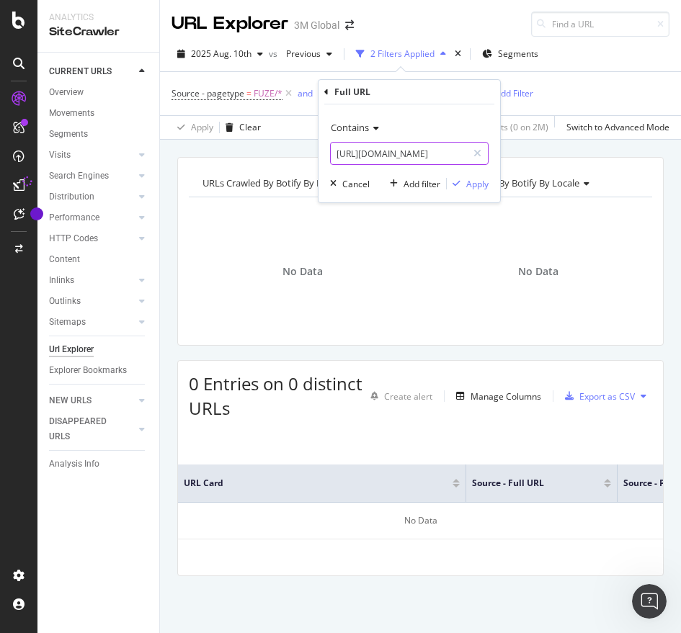
paste input "scotch-brite"
click at [380, 146] on input "[URL][DOMAIN_NAME]" at bounding box center [399, 153] width 136 height 23
type input "[URL][DOMAIN_NAME]"
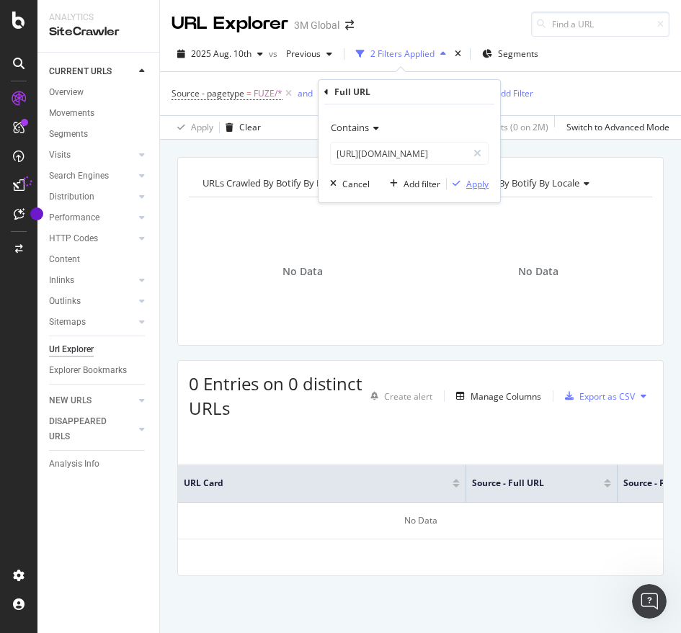
click at [469, 189] on div "Apply" at bounding box center [477, 184] width 22 height 12
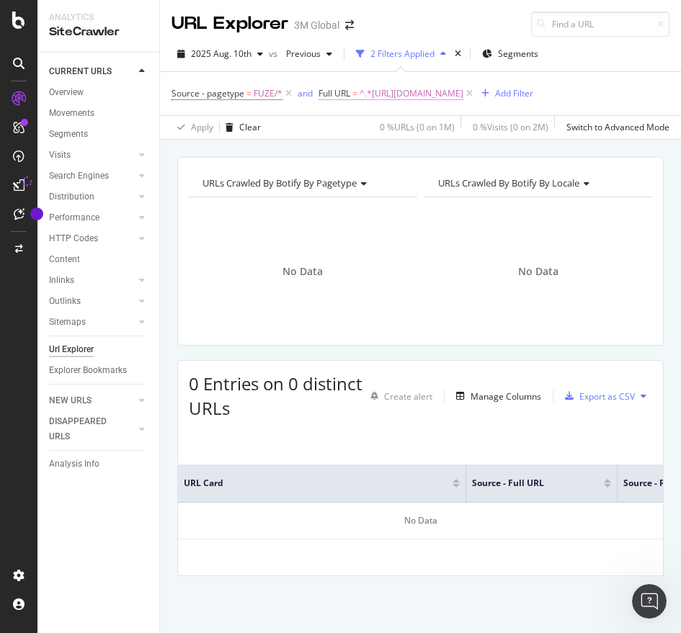
click at [463, 92] on span "^.*[URL][DOMAIN_NAME]" at bounding box center [411, 94] width 104 height 20
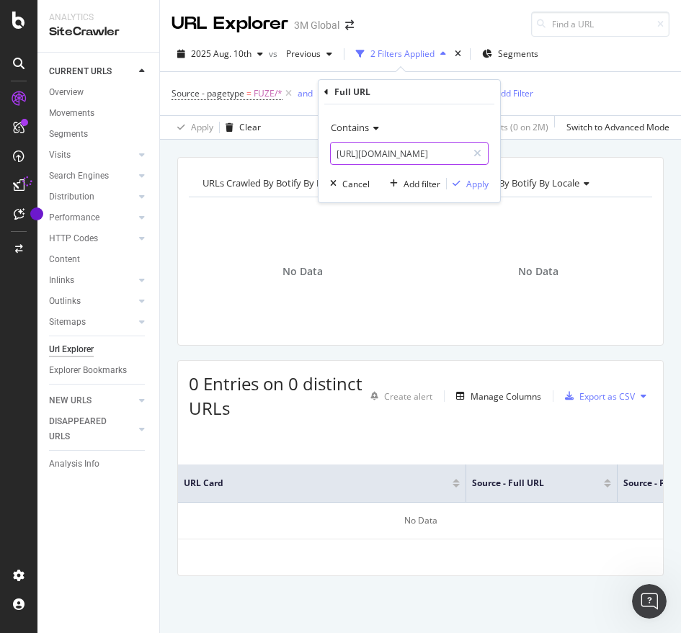
paste input "3m"
click at [395, 150] on input "[URL][DOMAIN_NAME]" at bounding box center [399, 153] width 136 height 23
type input "[URL][DOMAIN_NAME]"
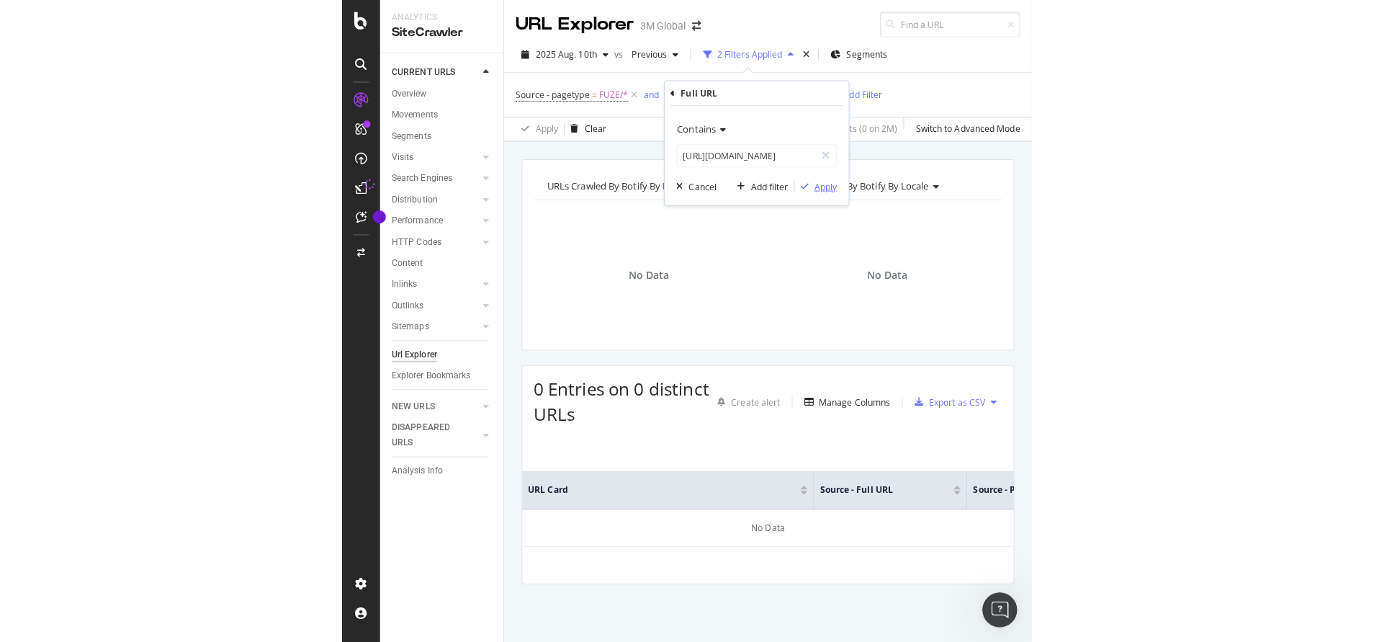
scroll to position [0, 0]
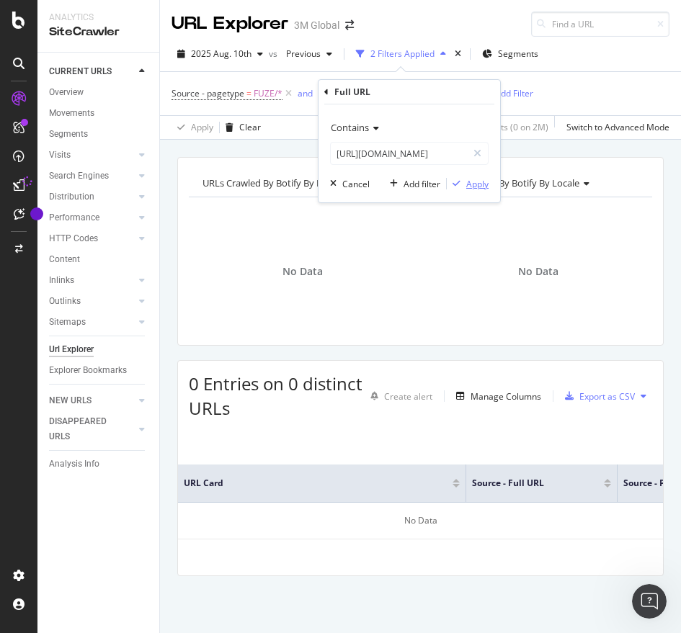
click at [471, 178] on div "Apply" at bounding box center [477, 184] width 22 height 12
